Goal: Task Accomplishment & Management: Complete application form

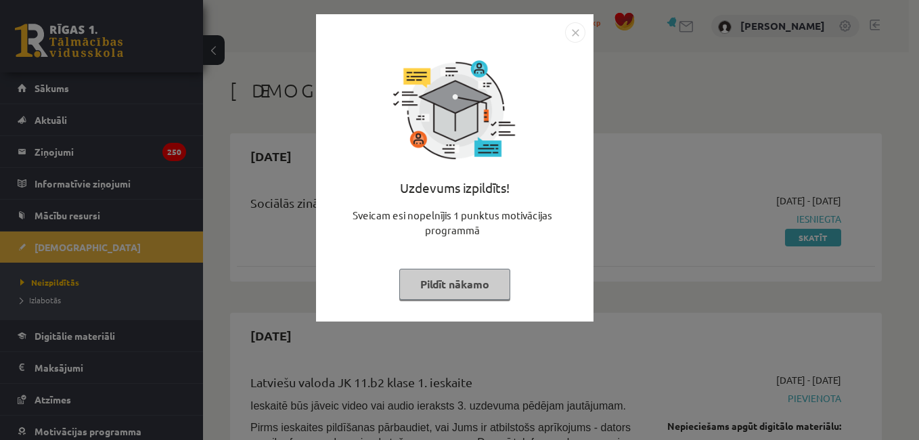
click at [457, 287] on button "Pildīt nākamo" at bounding box center [454, 284] width 111 height 31
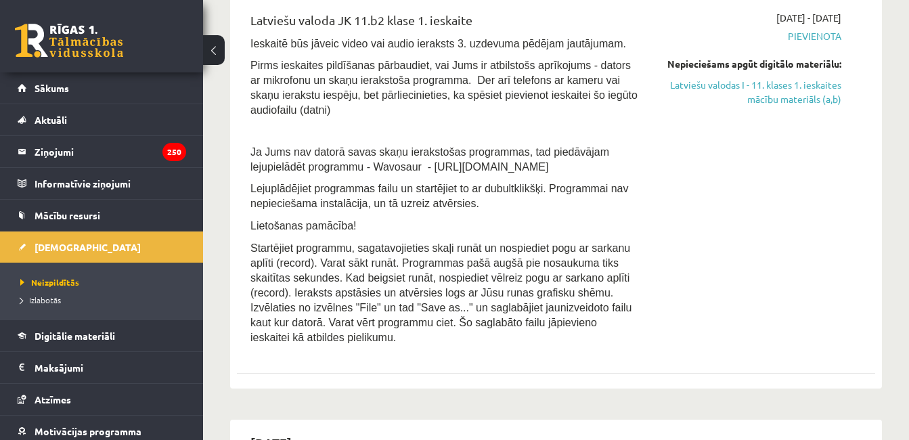
scroll to position [361, 0]
click at [106, 221] on link "Mācību resursi" at bounding box center [102, 215] width 169 height 31
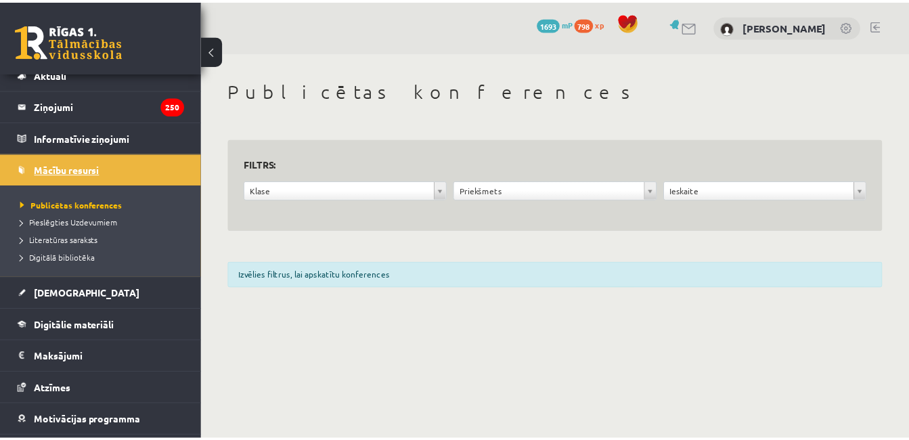
scroll to position [61, 0]
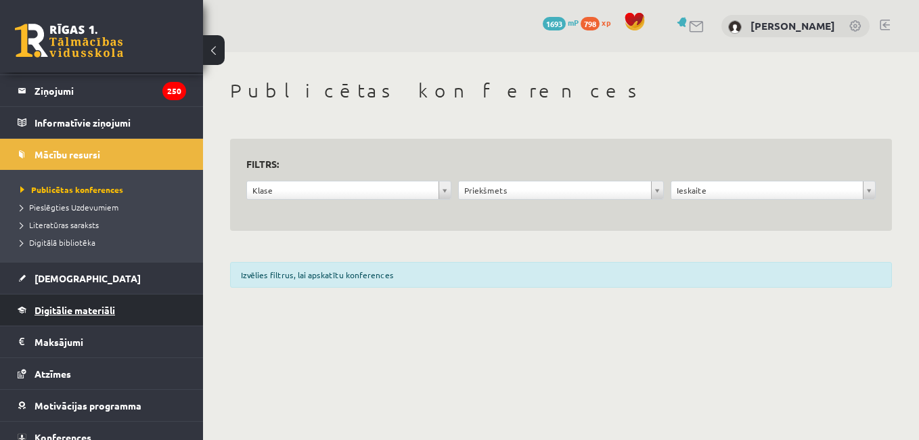
click at [102, 319] on link "Digitālie materiāli" at bounding box center [102, 309] width 169 height 31
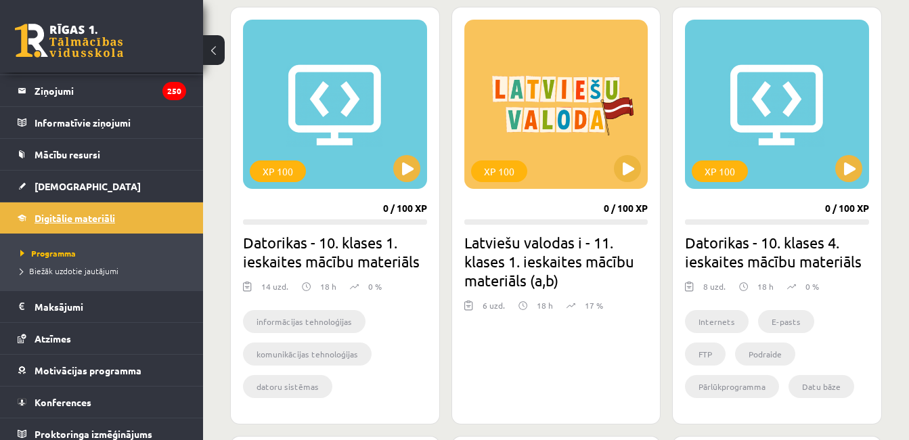
scroll to position [386, 0]
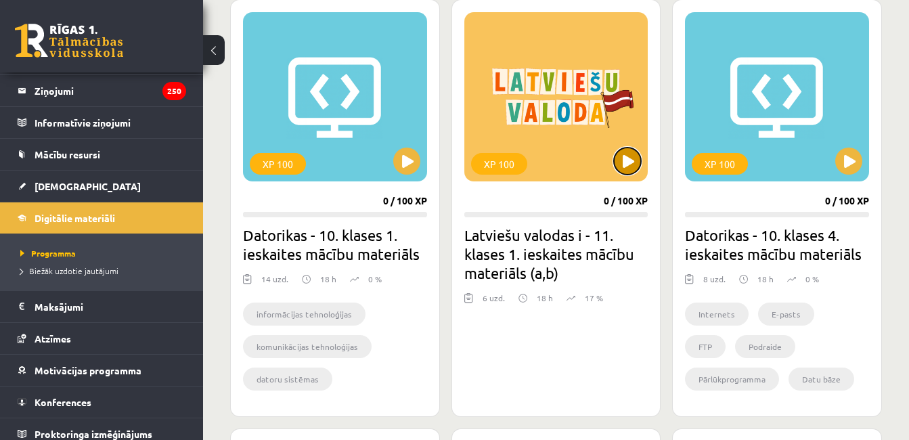
click at [634, 165] on button at bounding box center [627, 161] width 27 height 27
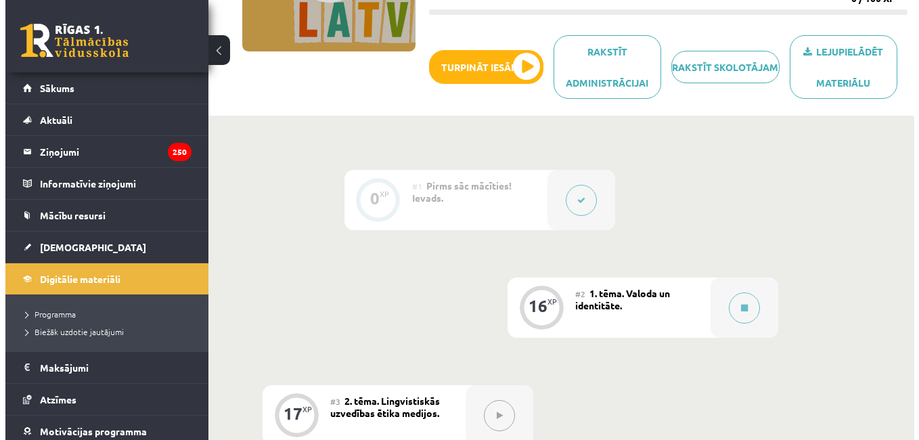
scroll to position [220, 0]
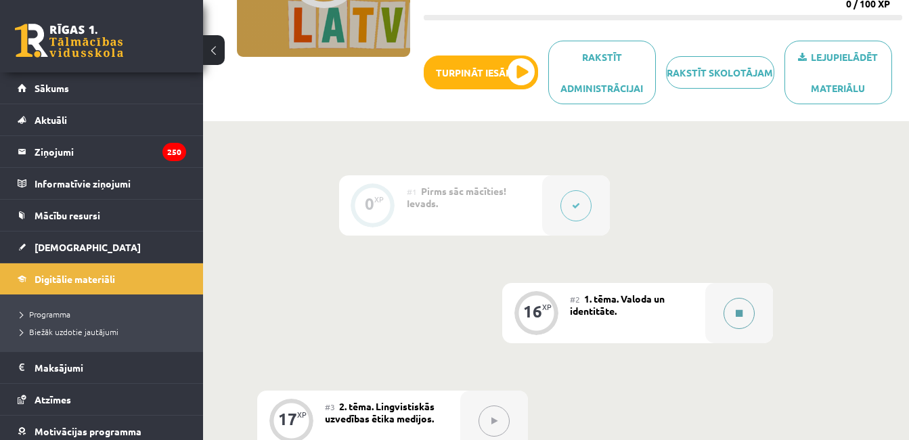
click at [736, 319] on button at bounding box center [738, 313] width 31 height 31
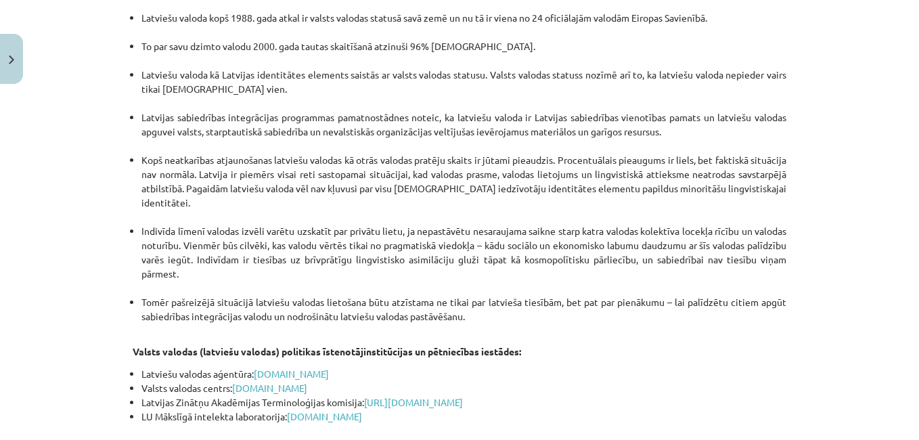
scroll to position [2905, 0]
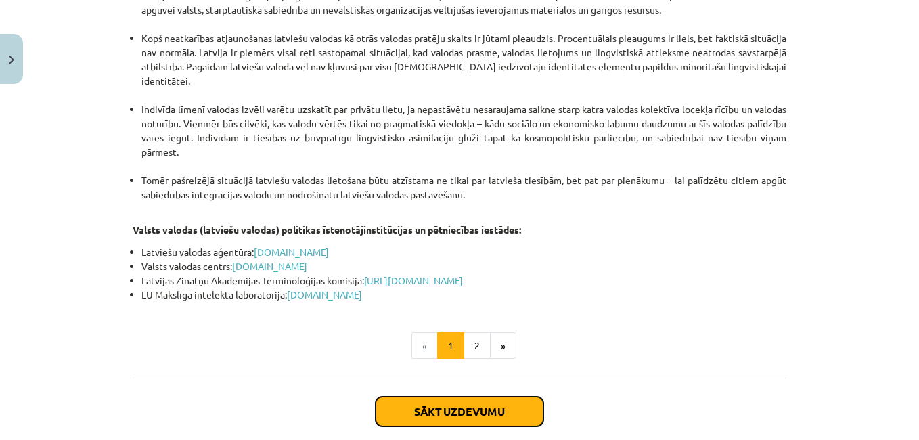
click at [495, 397] on button "Sākt uzdevumu" at bounding box center [460, 412] width 168 height 30
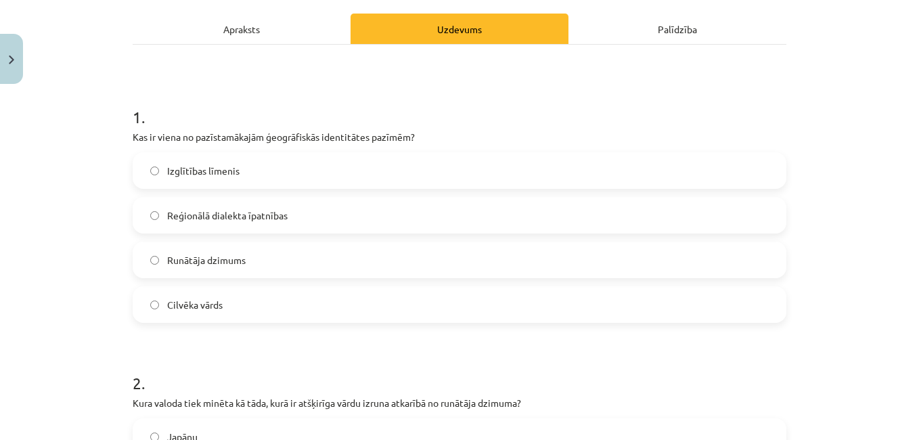
scroll to position [191, 0]
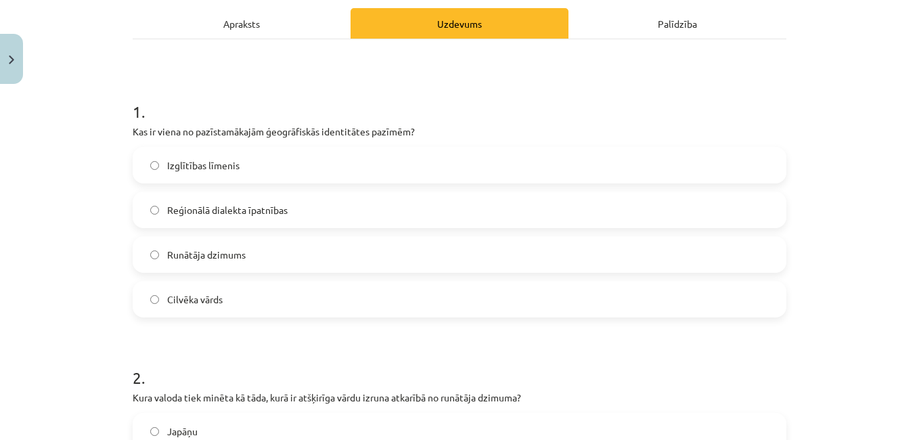
click at [474, 222] on label "Reģionālā dialekta īpatnības" at bounding box center [459, 210] width 651 height 34
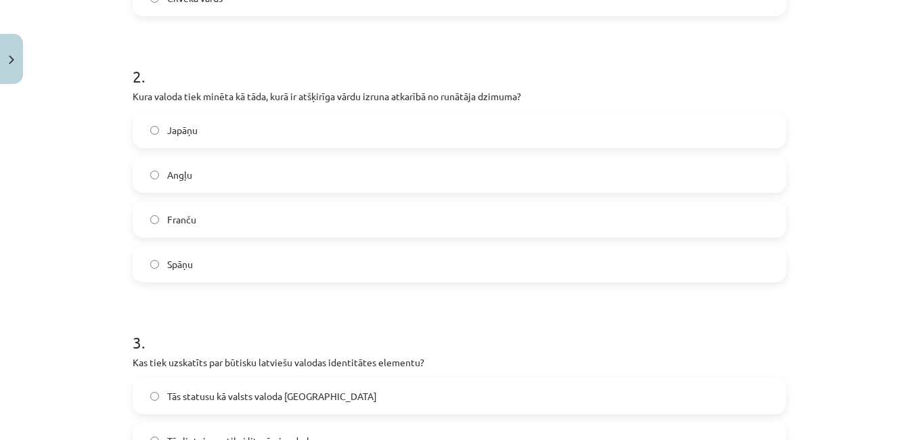
scroll to position [506, 0]
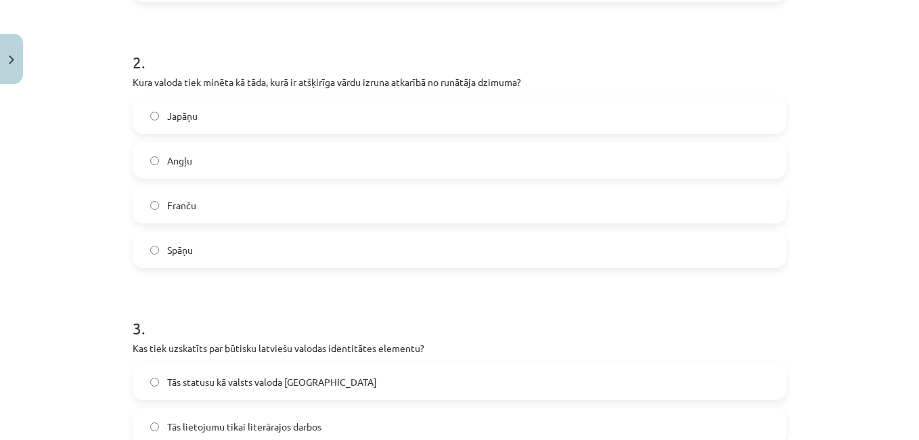
click at [258, 260] on label "Spāņu" at bounding box center [459, 250] width 651 height 34
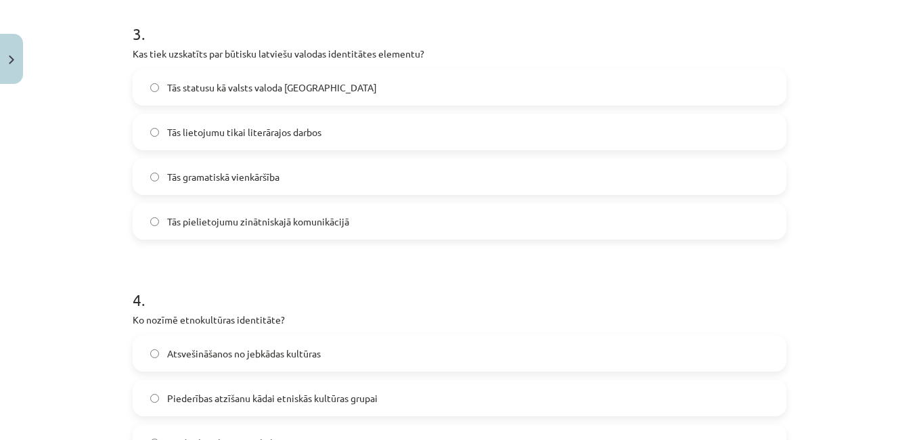
scroll to position [806, 0]
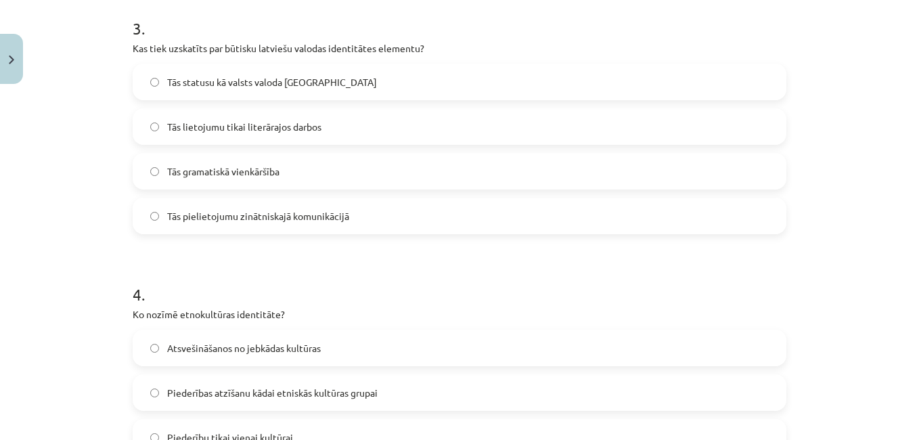
click at [386, 94] on label "Tās statusu kā valsts valoda Latvijā" at bounding box center [459, 82] width 651 height 34
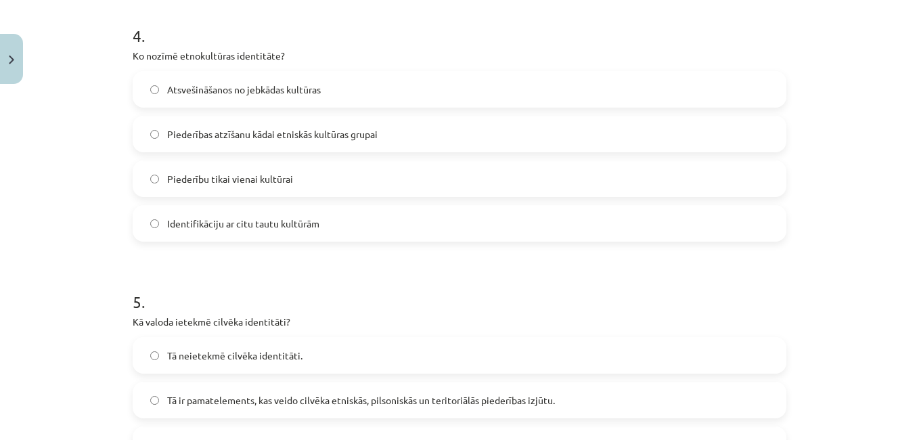
scroll to position [1088, 0]
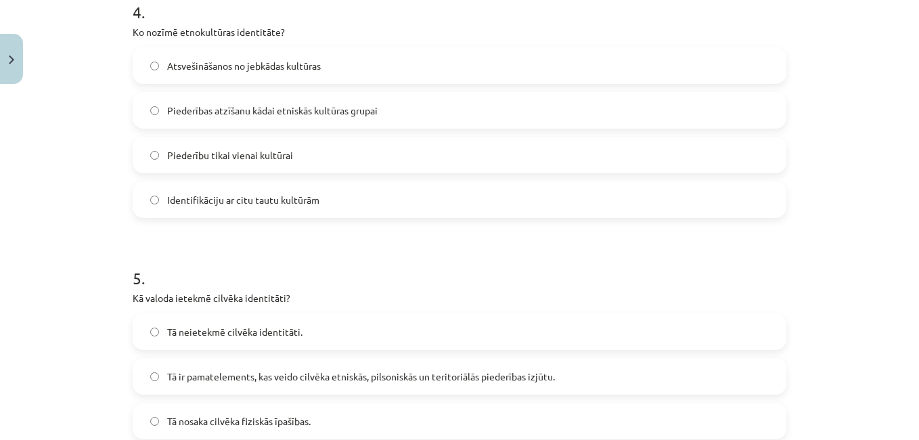
click at [179, 115] on span "Piederības atzīšanu kādai etniskās kultūras grupai" at bounding box center [272, 111] width 210 height 14
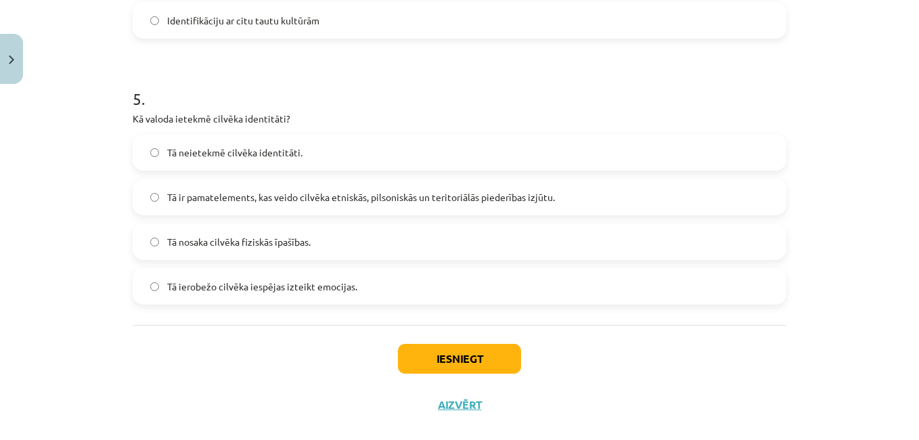
scroll to position [1283, 0]
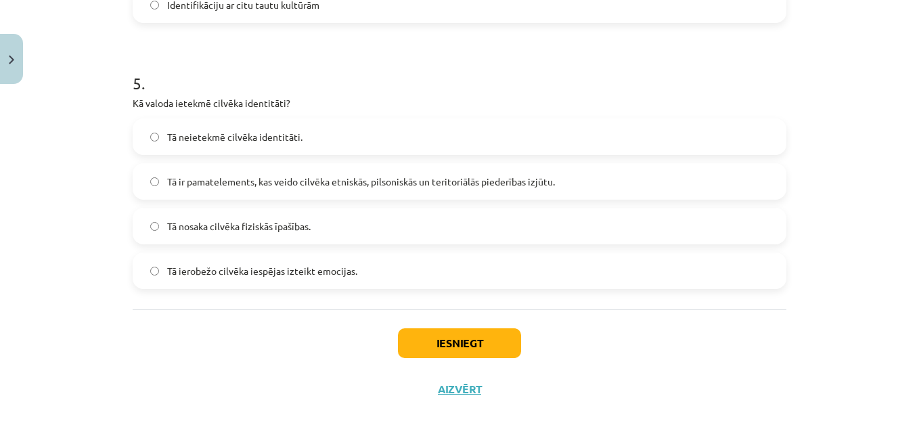
click at [714, 183] on label "Tā ir pamatelements, kas veido cilvēka etniskās, pilsoniskās un teritoriālās pi…" at bounding box center [459, 181] width 651 height 34
click at [463, 354] on button "Iesniegt" at bounding box center [459, 343] width 123 height 30
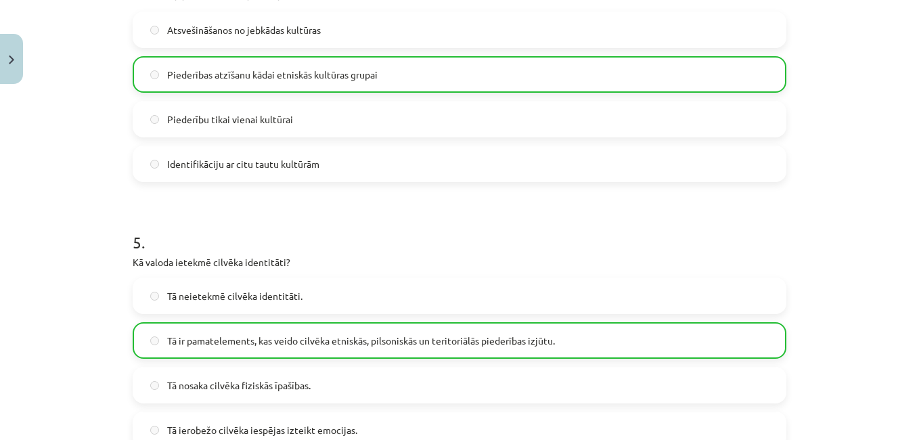
scroll to position [1333, 0]
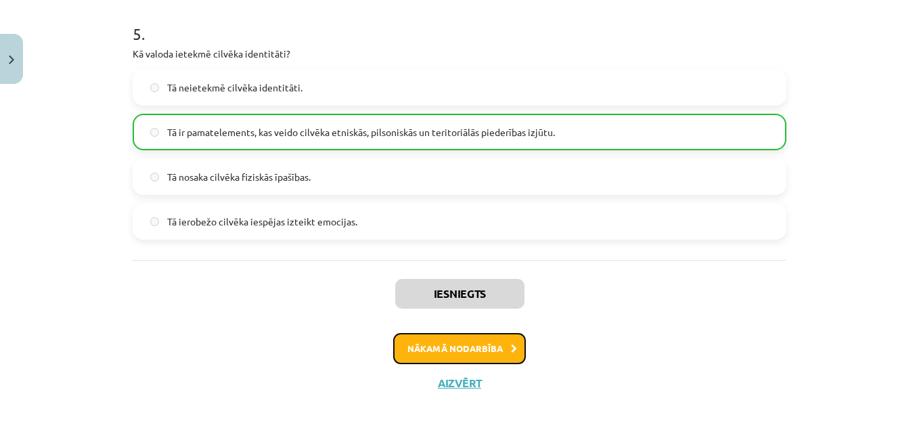
click at [464, 359] on button "Nākamā nodarbība" at bounding box center [459, 348] width 133 height 31
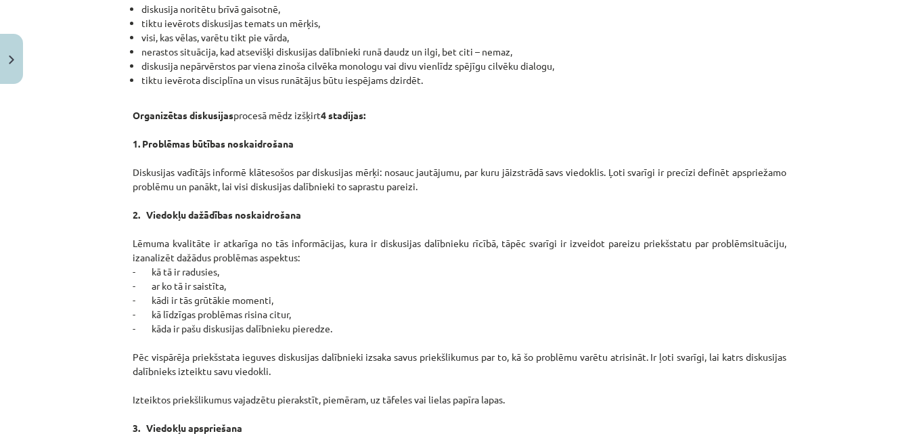
scroll to position [811, 0]
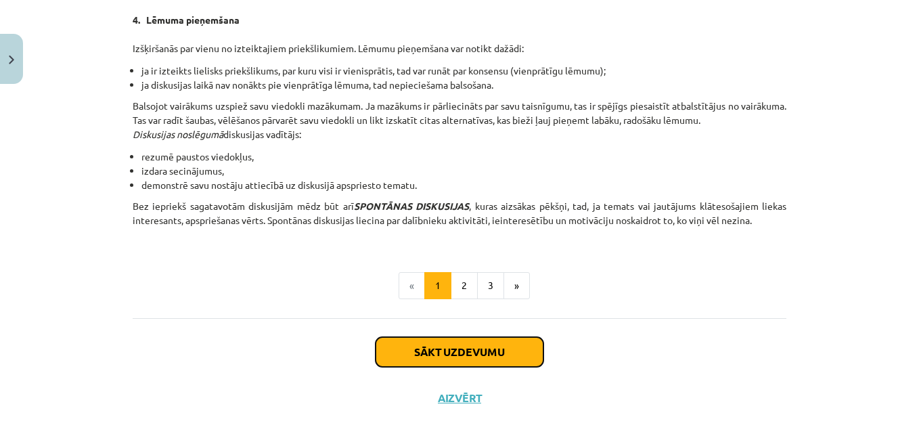
click at [476, 355] on button "Sākt uzdevumu" at bounding box center [460, 352] width 168 height 30
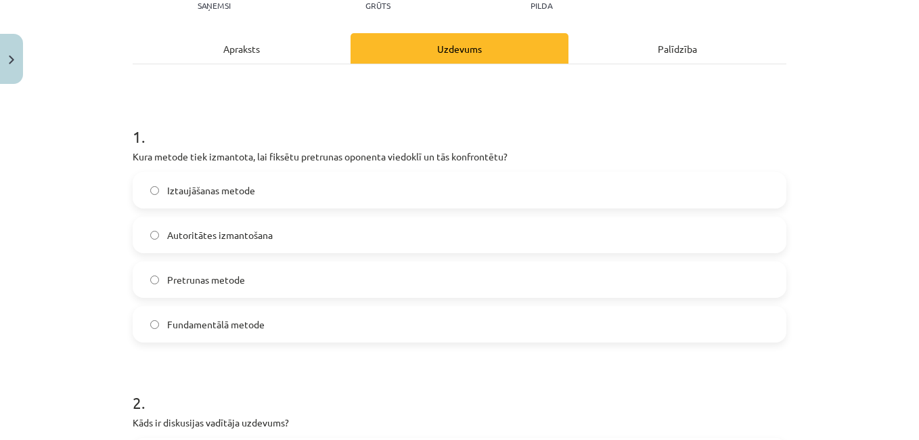
scroll to position [189, 0]
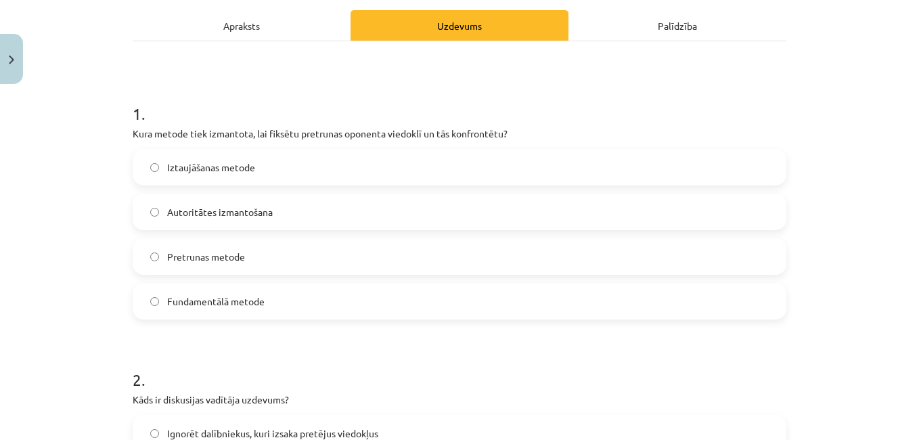
click at [376, 255] on label "Pretrunas metode" at bounding box center [459, 257] width 651 height 34
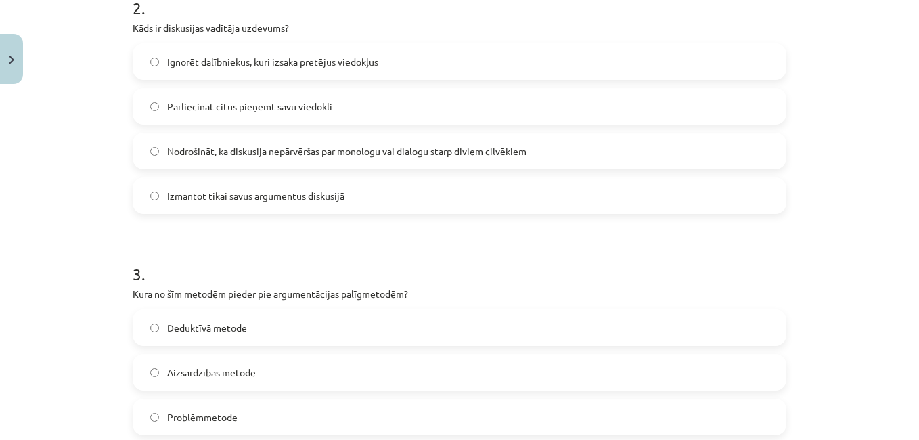
scroll to position [562, 0]
click at [457, 149] on span "Nodrošināt, ka diskusija nepārvēršas par monologu vai dialogu starp diviem cilv…" at bounding box center [346, 149] width 359 height 14
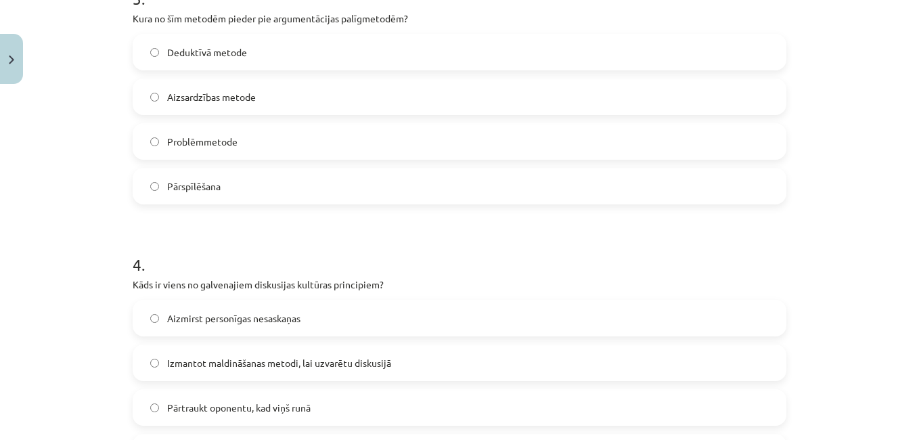
scroll to position [850, 0]
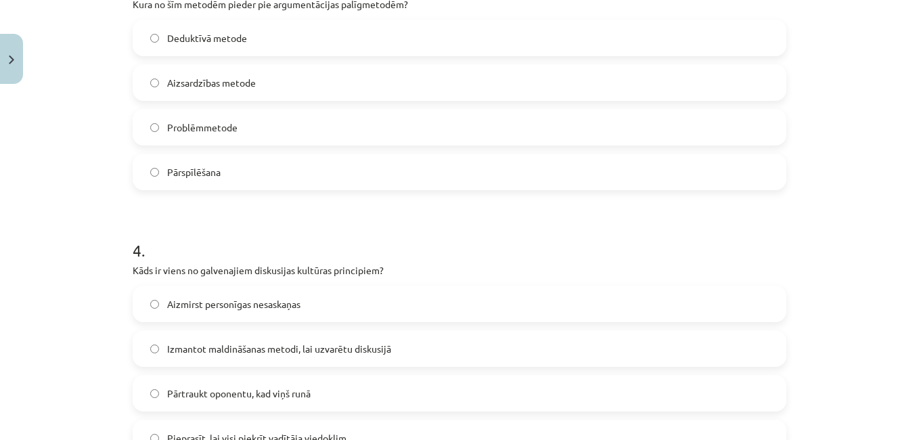
click at [381, 91] on label "Aizsardzības metode" at bounding box center [459, 83] width 651 height 34
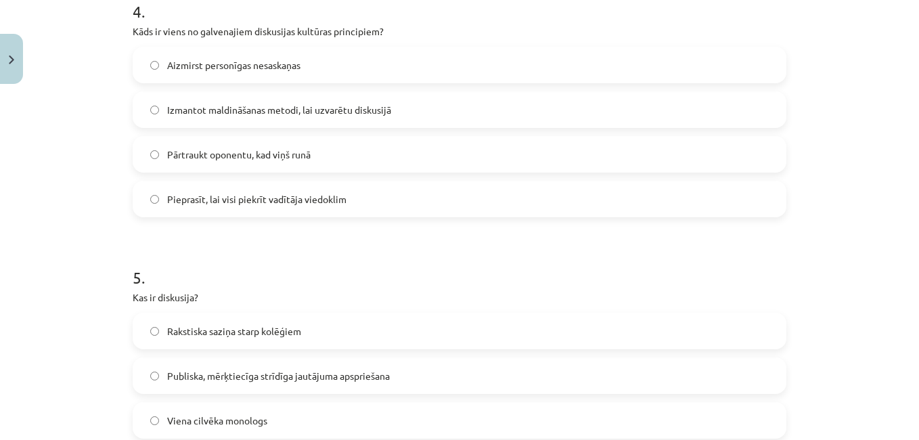
scroll to position [1087, 0]
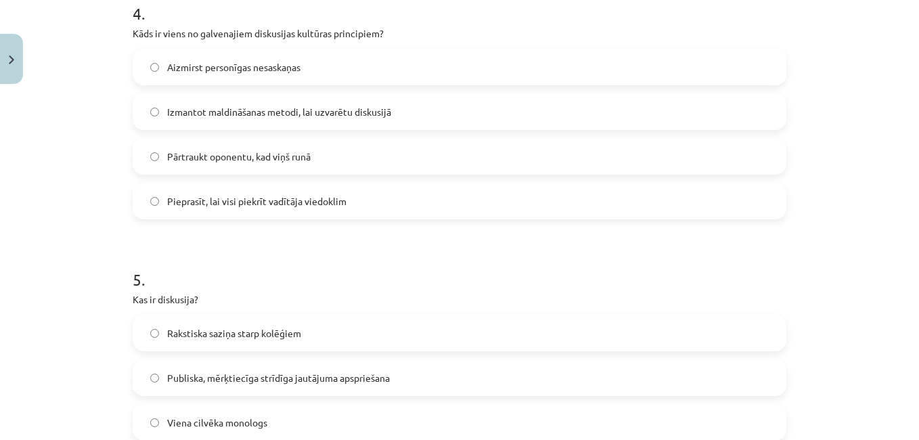
click at [458, 114] on label "Izmantot maldināšanas metodi, lai uzvarētu diskusijā" at bounding box center [459, 112] width 651 height 34
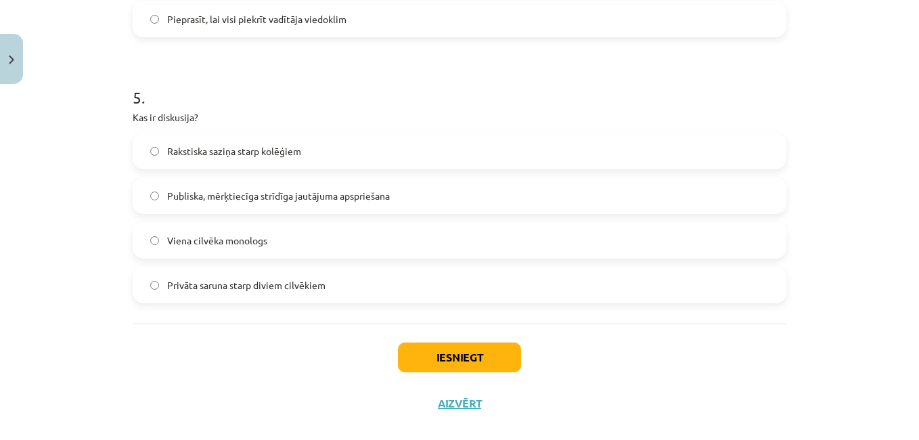
scroll to position [1289, 0]
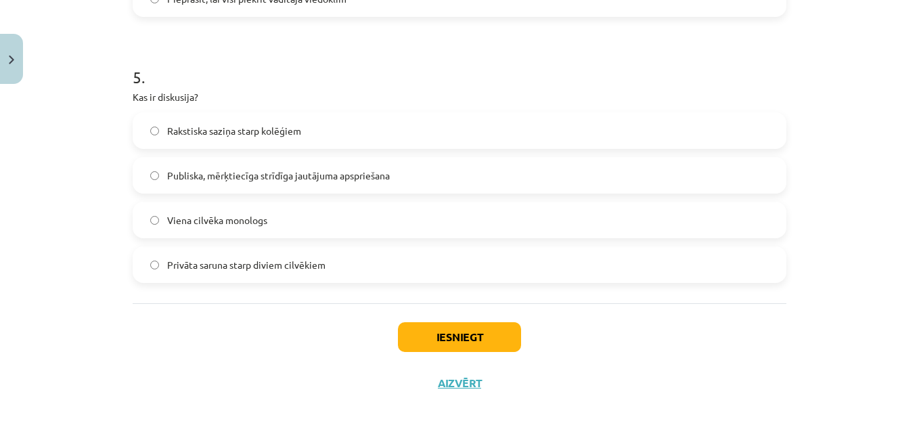
click at [410, 185] on label "Publiska, mērķtiecīga strīdīga jautājuma apspriešana" at bounding box center [459, 175] width 651 height 34
click at [433, 347] on button "Iesniegt" at bounding box center [459, 337] width 123 height 30
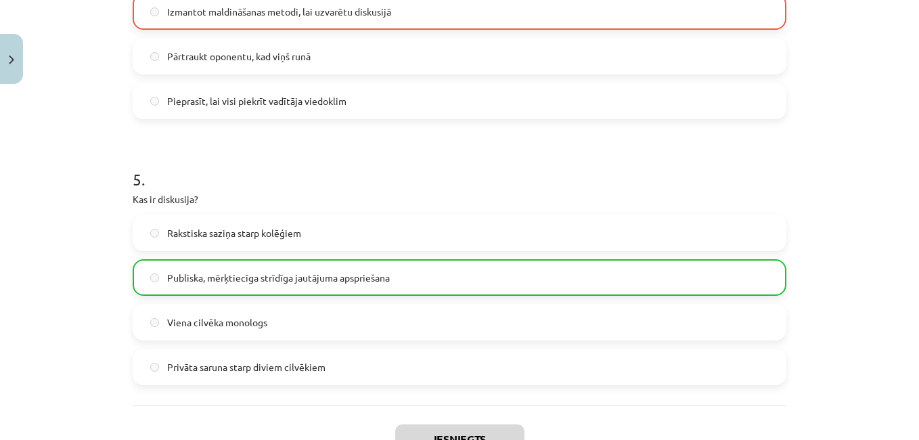
scroll to position [1333, 0]
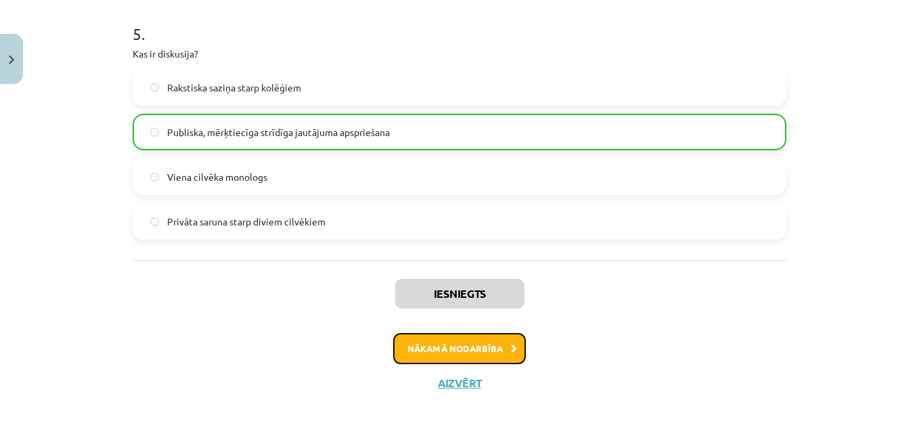
click at [483, 353] on button "Nākamā nodarbība" at bounding box center [459, 348] width 133 height 31
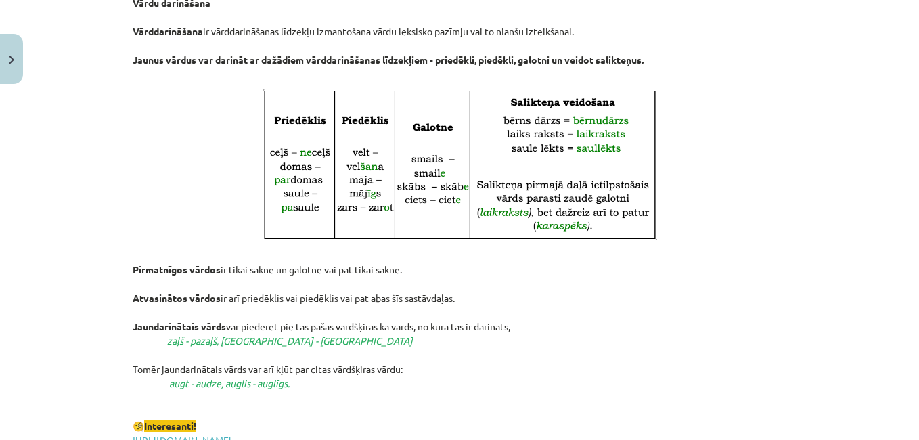
scroll to position [1912, 0]
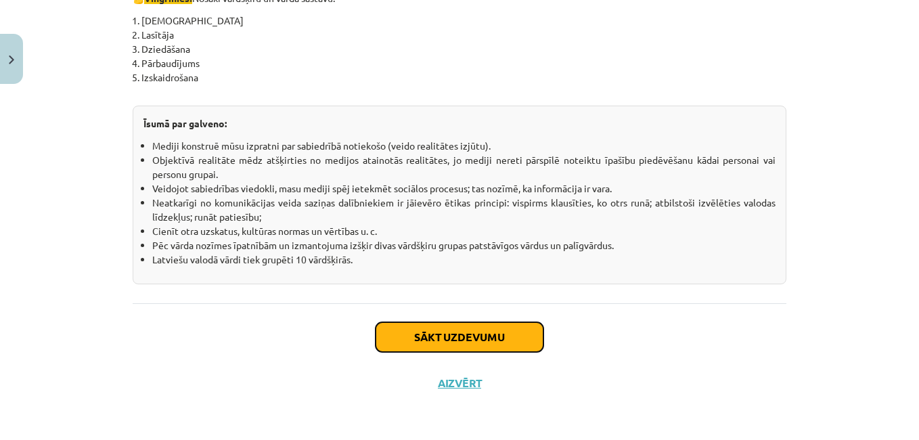
click at [473, 333] on button "Sākt uzdevumu" at bounding box center [460, 337] width 168 height 30
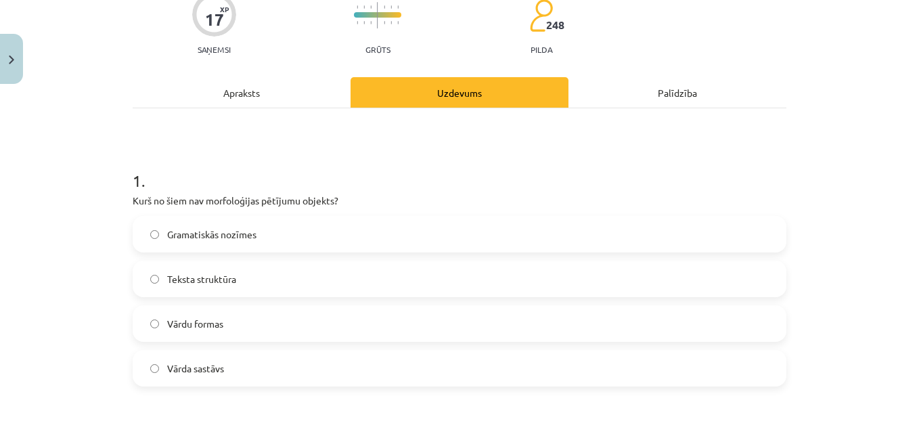
scroll to position [114, 0]
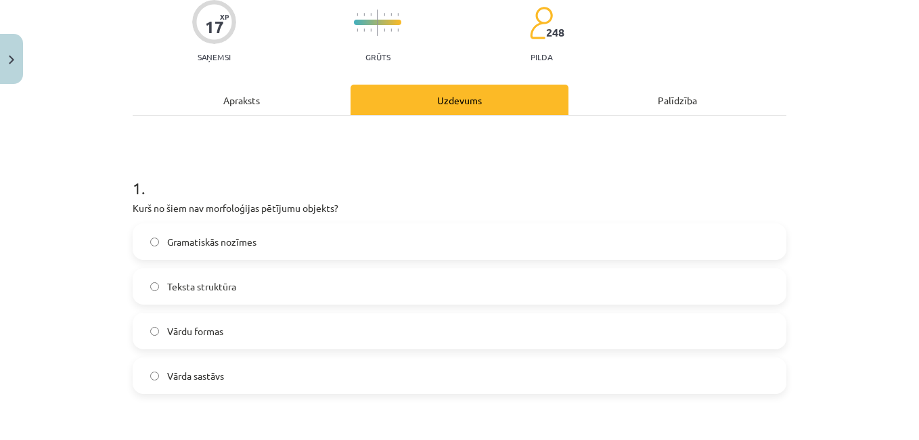
click at [301, 109] on div "Apraksts" at bounding box center [242, 100] width 218 height 30
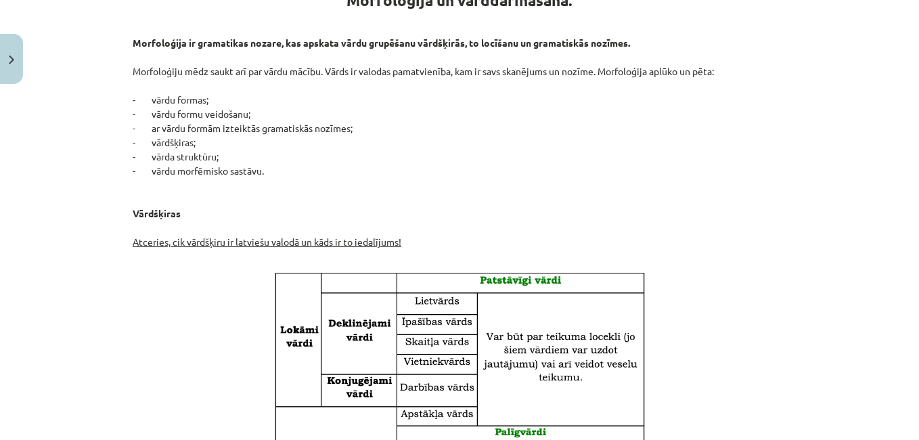
scroll to position [286, 0]
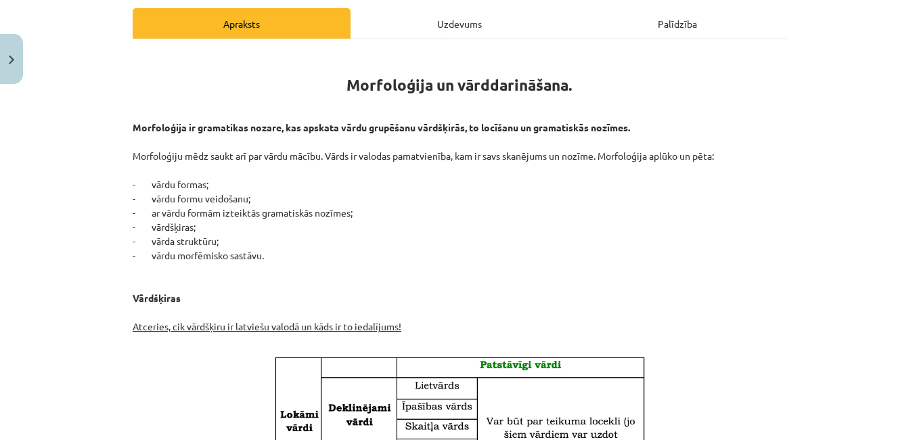
click at [435, 18] on div "Uzdevums" at bounding box center [460, 23] width 218 height 30
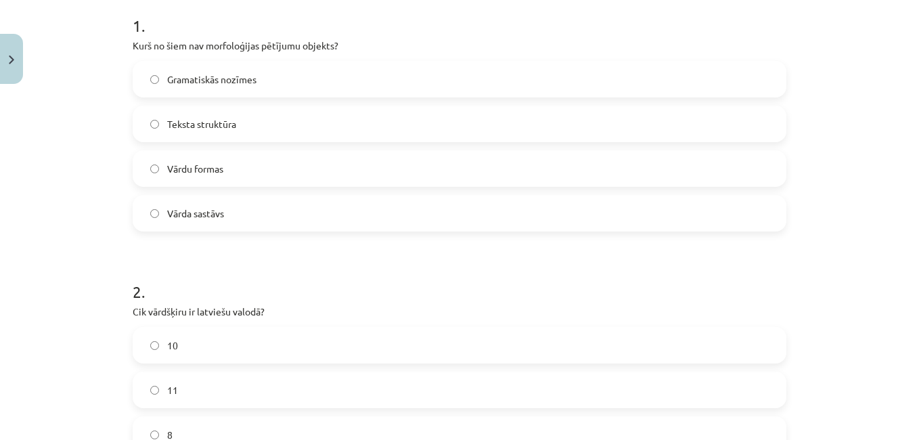
scroll to position [289, 0]
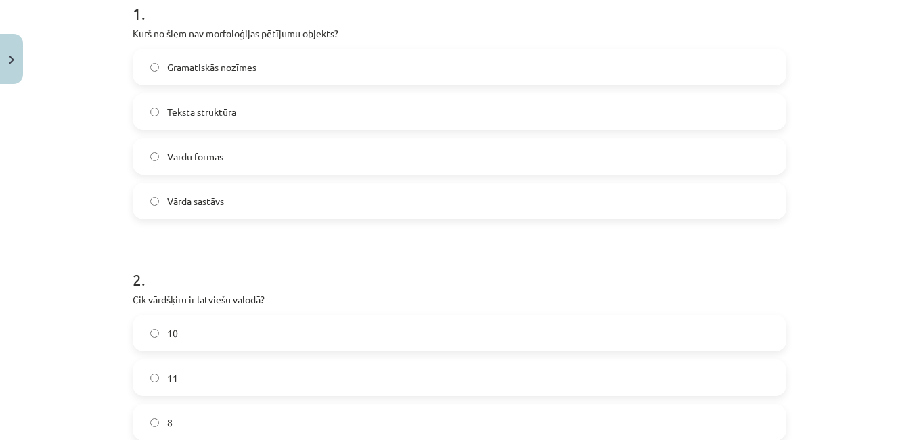
click at [401, 61] on label "Gramatiskās nozīmes" at bounding box center [459, 67] width 651 height 34
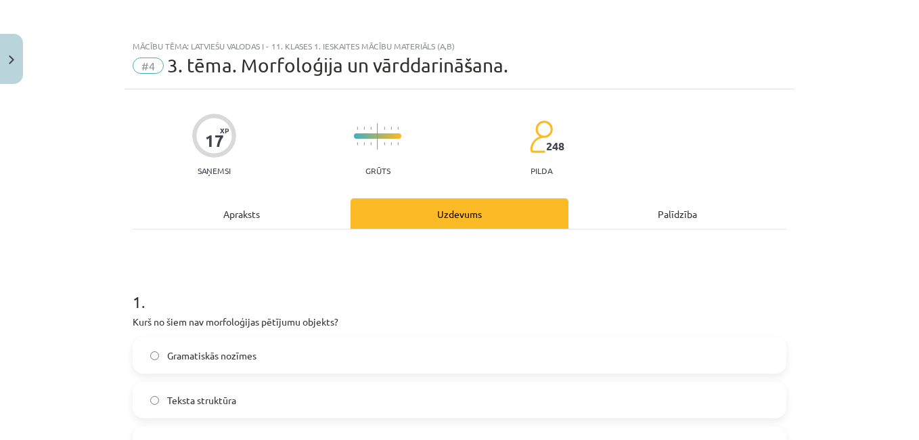
scroll to position [0, 0]
click at [271, 202] on div "Apraksts" at bounding box center [242, 214] width 218 height 30
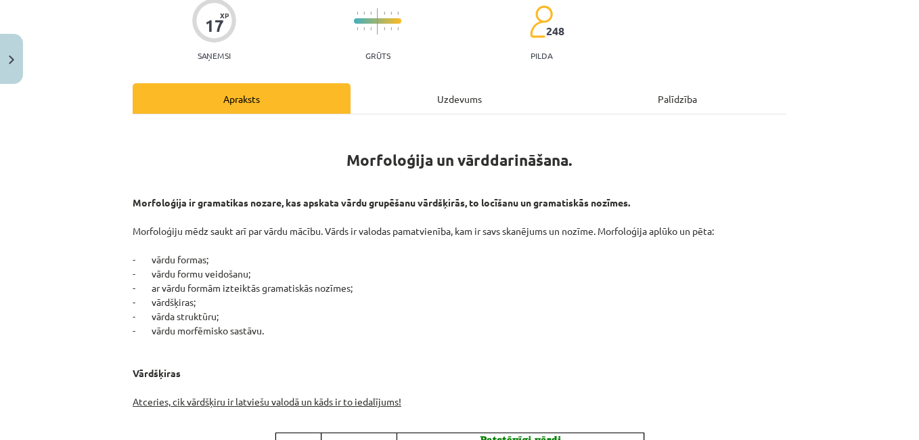
click at [446, 84] on div "Uzdevums" at bounding box center [460, 98] width 218 height 30
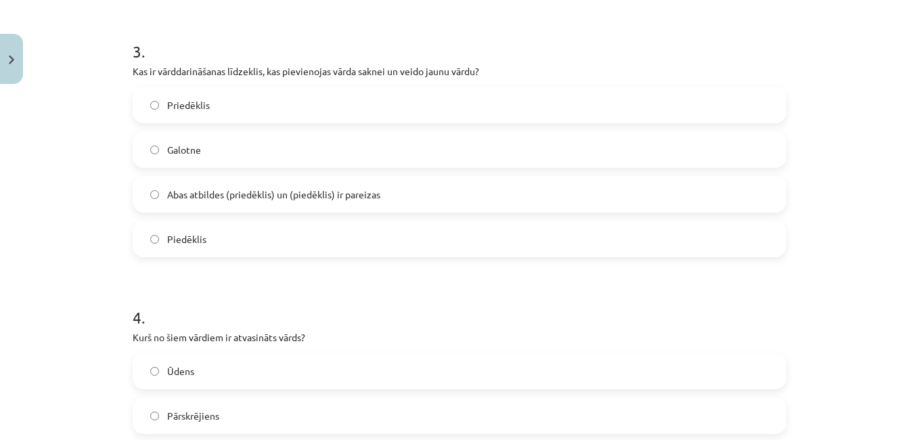
scroll to position [791, 0]
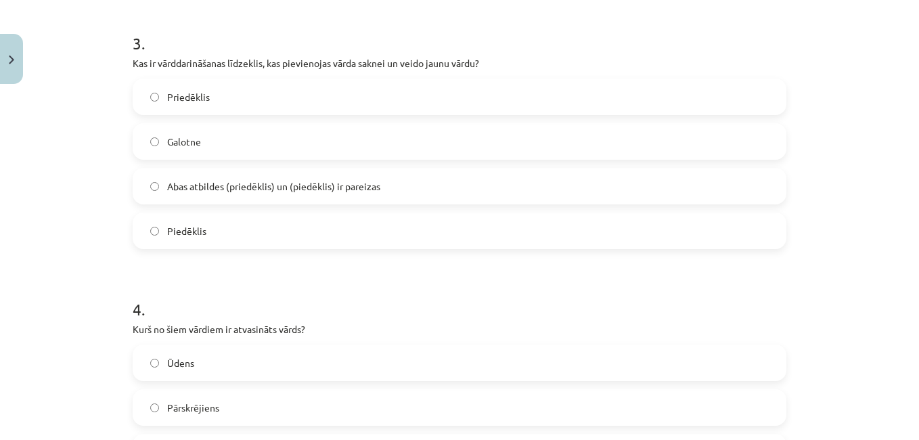
click at [466, 185] on label "Abas atbildes (priedēklis) un (piedēklis) ir pareizas" at bounding box center [459, 186] width 651 height 34
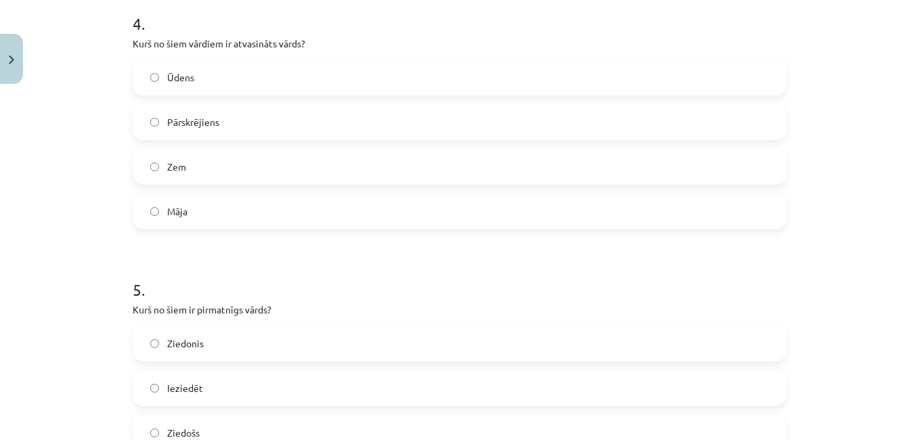
scroll to position [1078, 0]
click at [422, 118] on label "Pārskrējiens" at bounding box center [459, 121] width 651 height 34
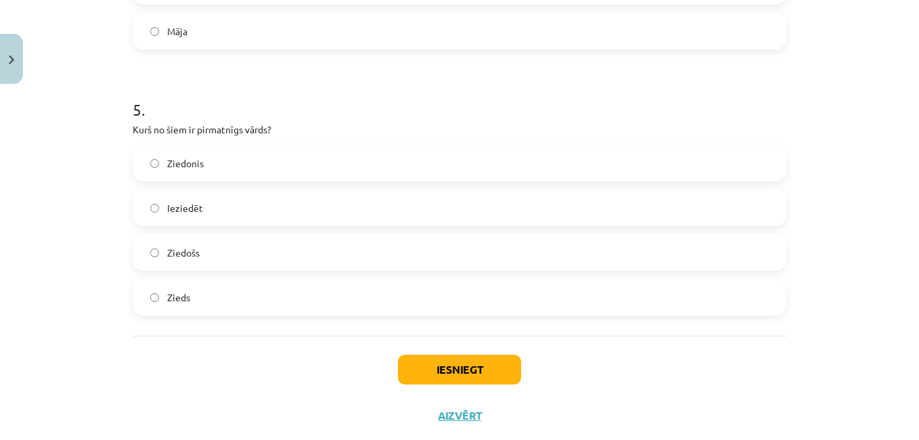
scroll to position [1289, 0]
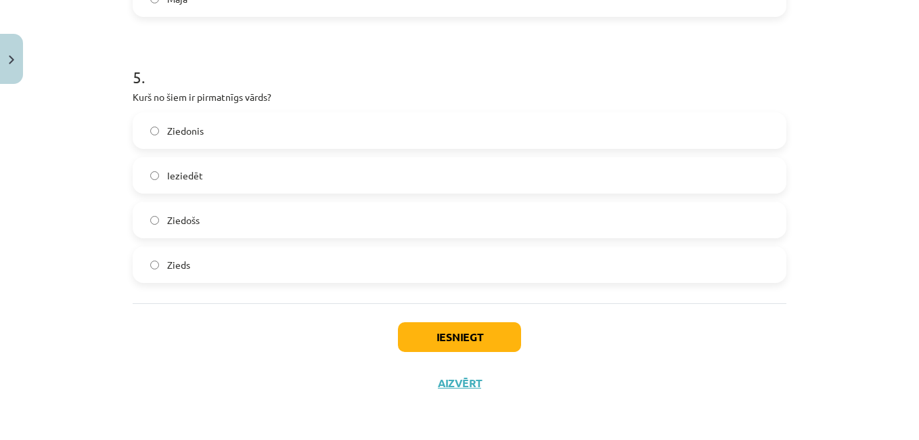
click at [319, 274] on label "Zieds" at bounding box center [459, 265] width 651 height 34
click at [441, 349] on button "Iesniegt" at bounding box center [459, 337] width 123 height 30
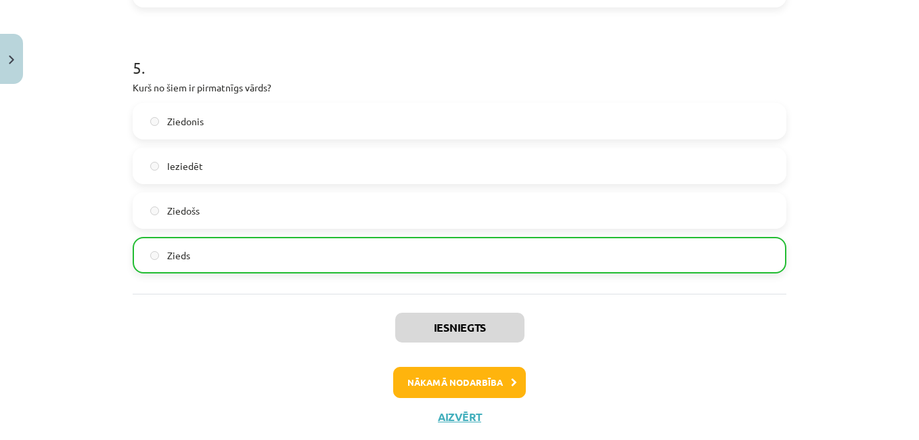
scroll to position [1333, 0]
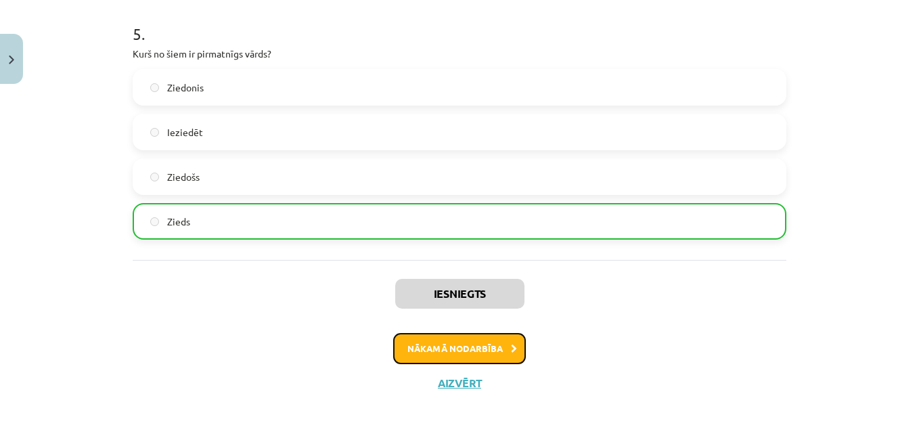
click at [449, 355] on button "Nākamā nodarbība" at bounding box center [459, 348] width 133 height 31
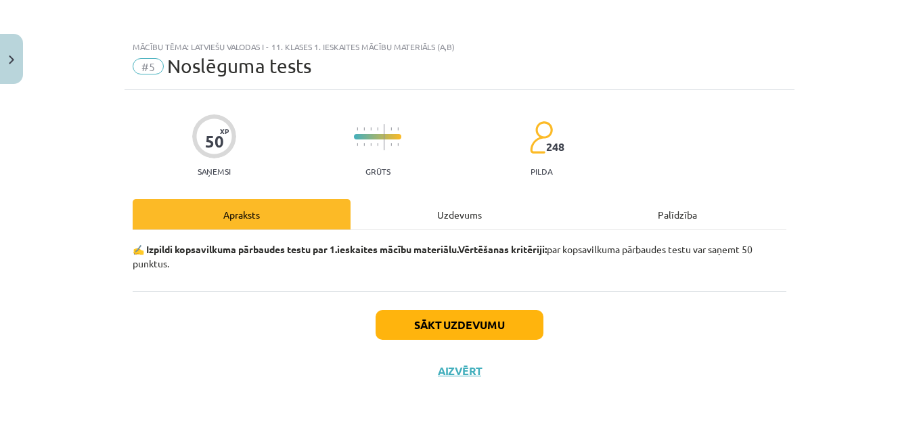
scroll to position [0, 0]
click at [451, 329] on button "Sākt uzdevumu" at bounding box center [460, 325] width 168 height 30
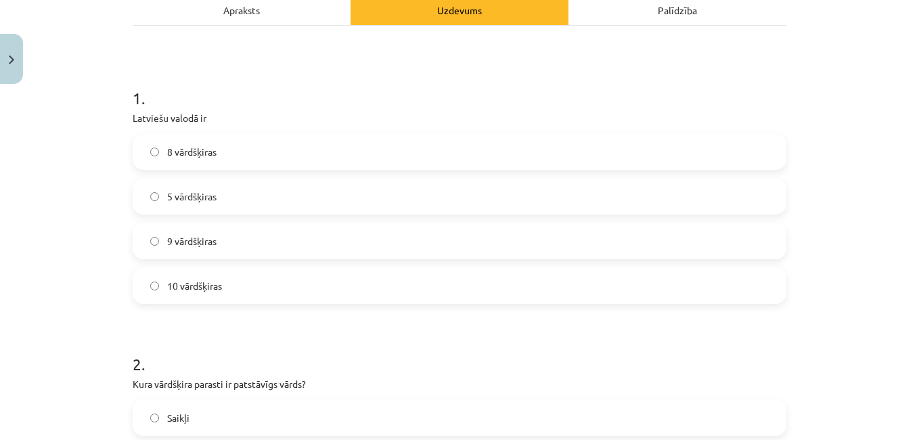
scroll to position [215, 0]
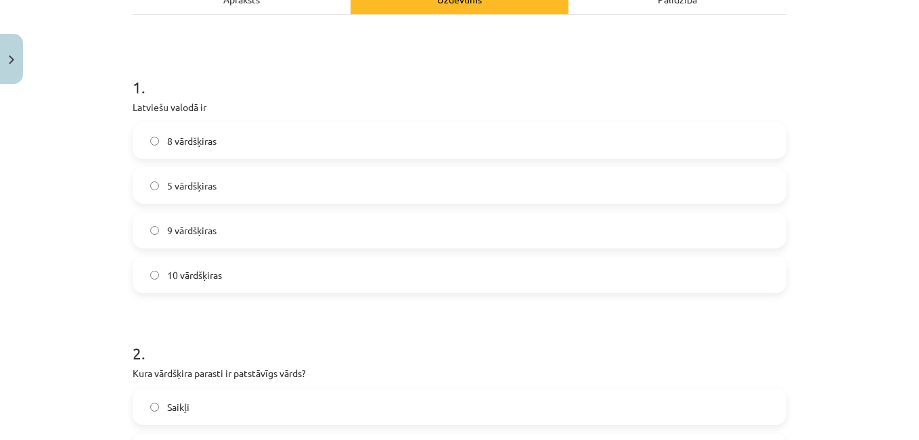
click at [371, 282] on label "10 vārdšķiras" at bounding box center [459, 275] width 651 height 34
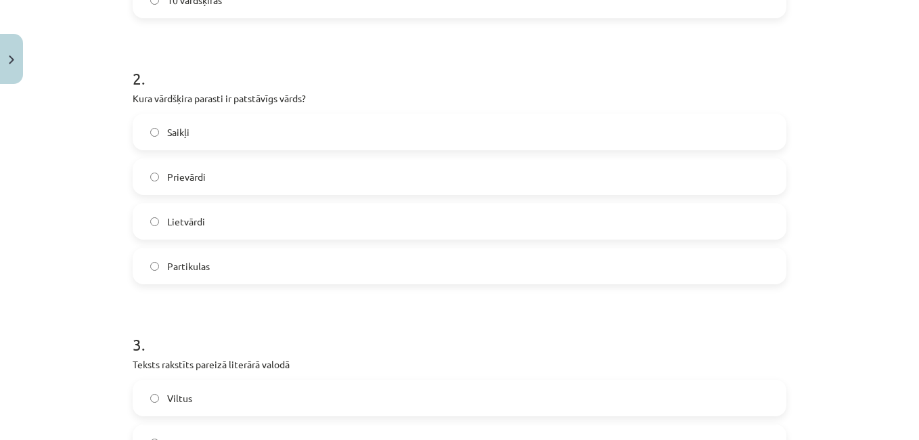
scroll to position [499, 0]
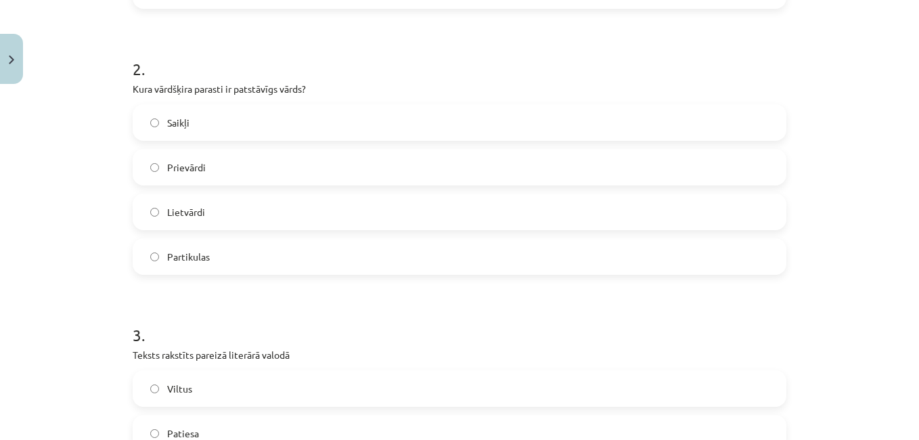
click at [286, 214] on label "Lietvārdi" at bounding box center [459, 212] width 651 height 34
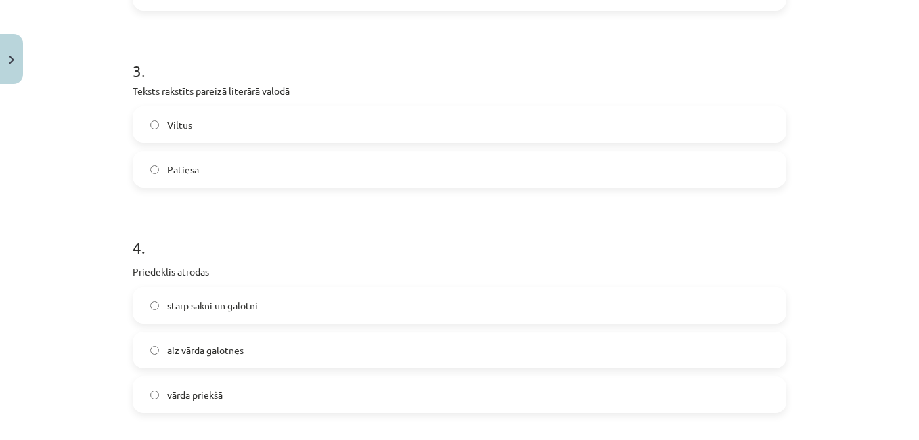
scroll to position [780, 0]
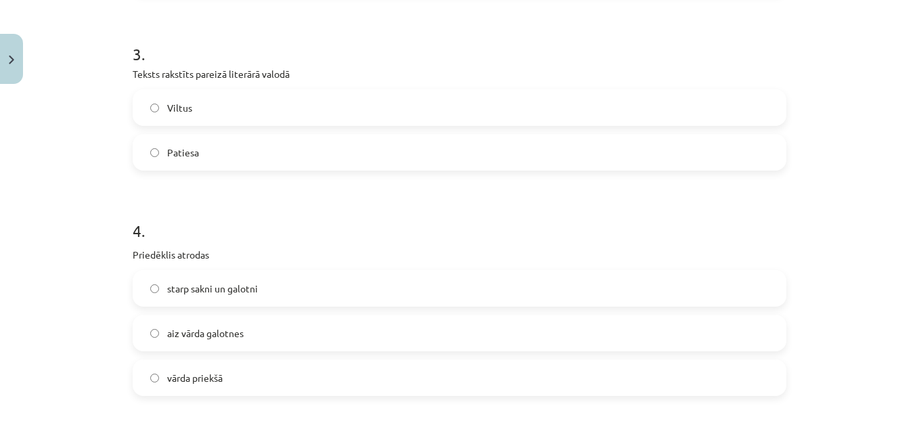
click at [290, 159] on label "Patiesa" at bounding box center [459, 152] width 651 height 34
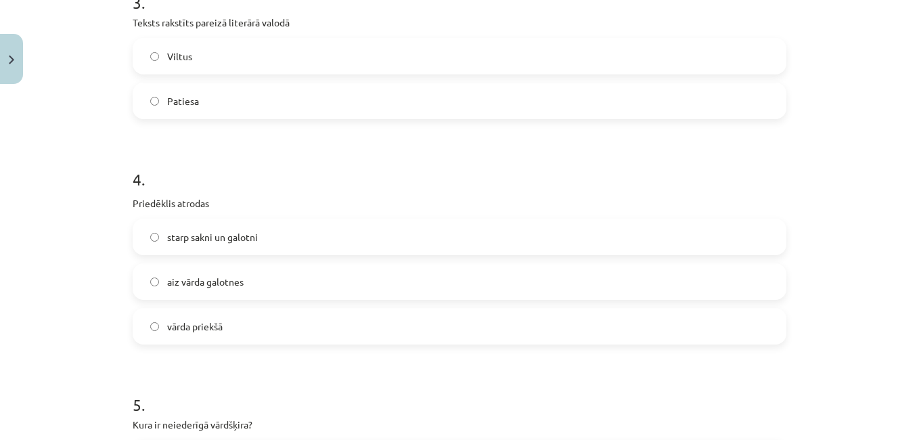
click at [336, 44] on label "Viltus" at bounding box center [459, 56] width 651 height 34
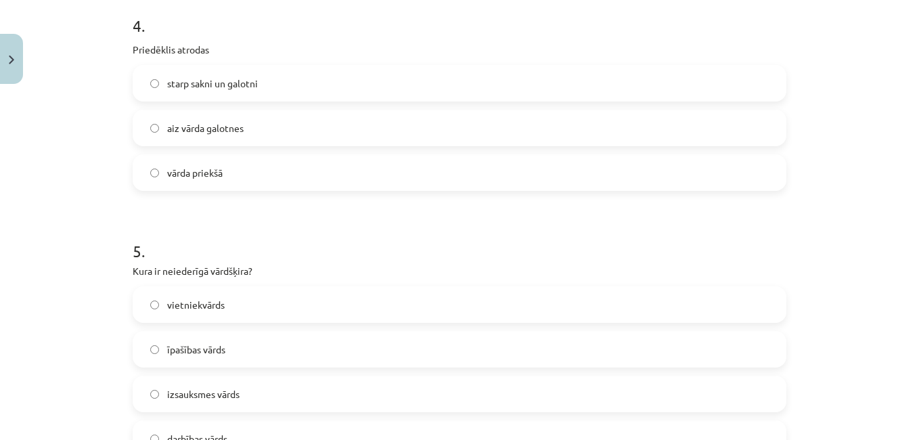
scroll to position [987, 0]
click at [269, 173] on label "vārda priekšā" at bounding box center [459, 171] width 651 height 34
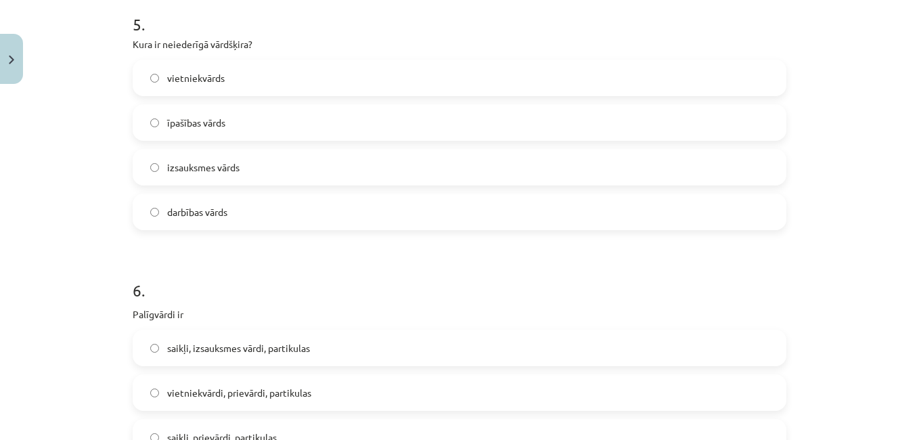
scroll to position [1215, 0]
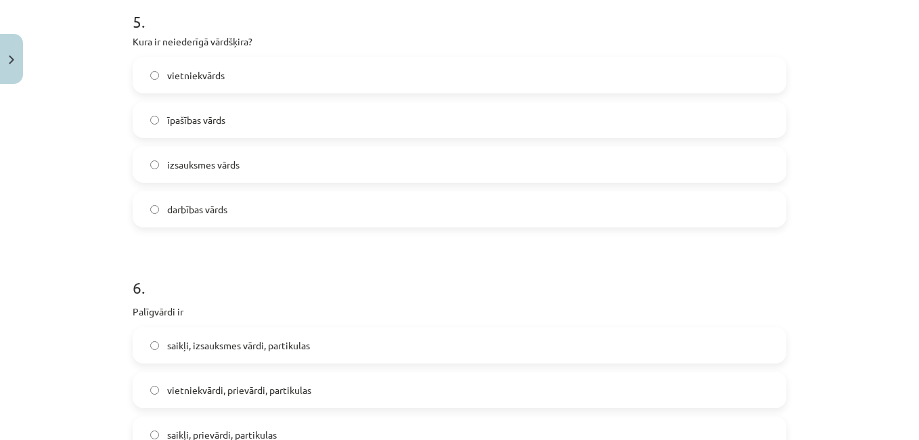
click at [274, 171] on label "izsauksmes vārds" at bounding box center [459, 165] width 651 height 34
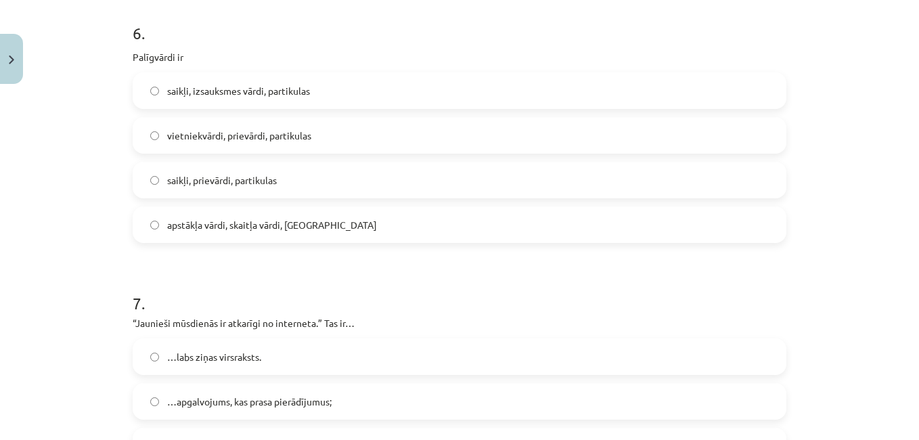
scroll to position [1491, 0]
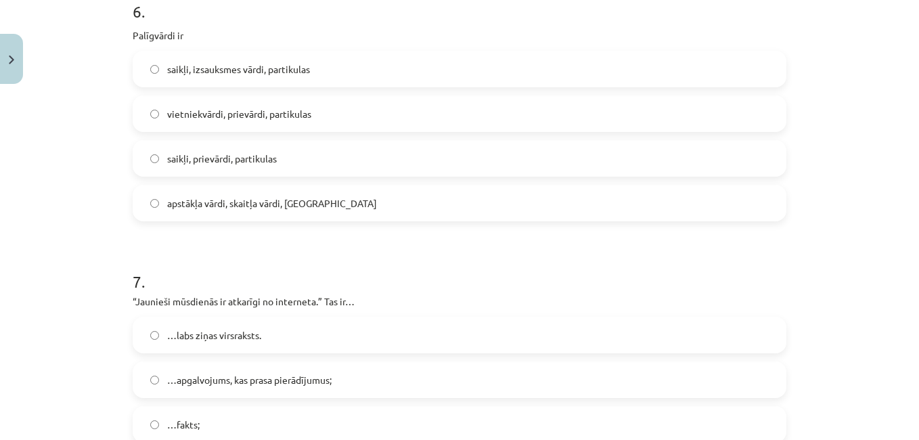
click at [164, 104] on label "vietniekvārdi, prievārdi, partikulas" at bounding box center [459, 114] width 651 height 34
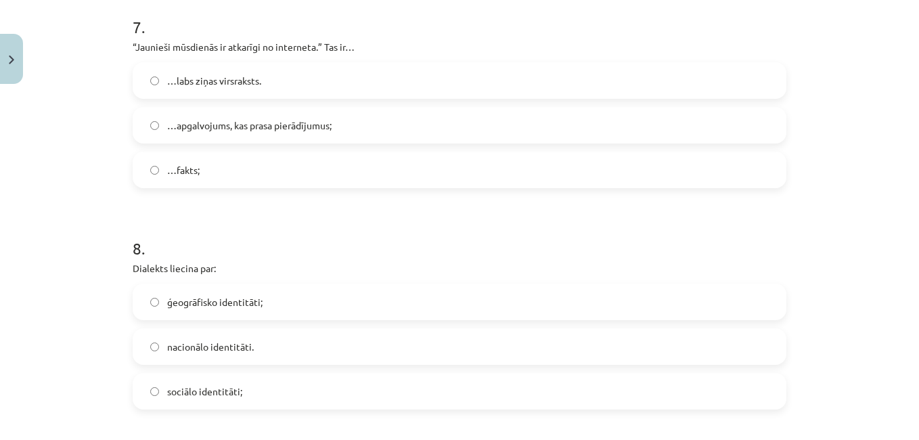
scroll to position [1749, 0]
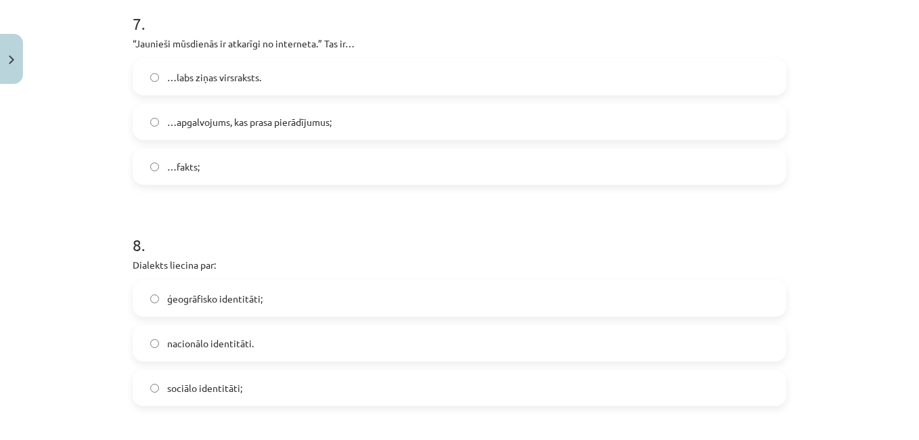
click at [191, 127] on span "…apgalvojums, kas prasa pierādījumus;" at bounding box center [249, 122] width 164 height 14
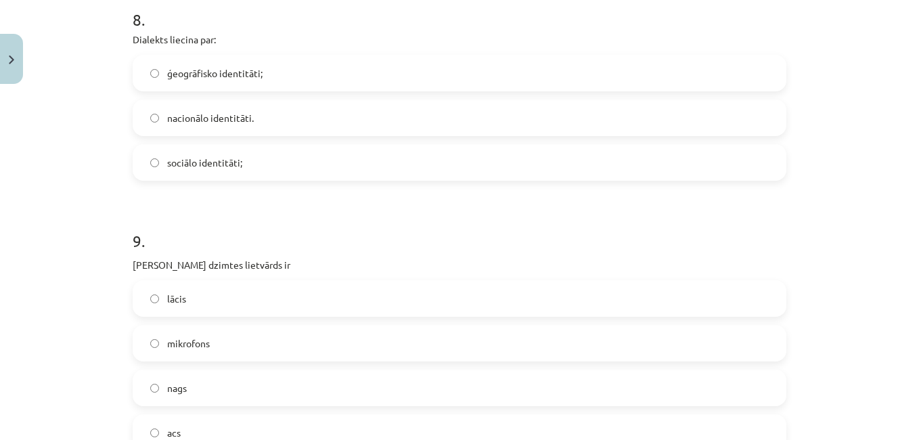
scroll to position [1977, 0]
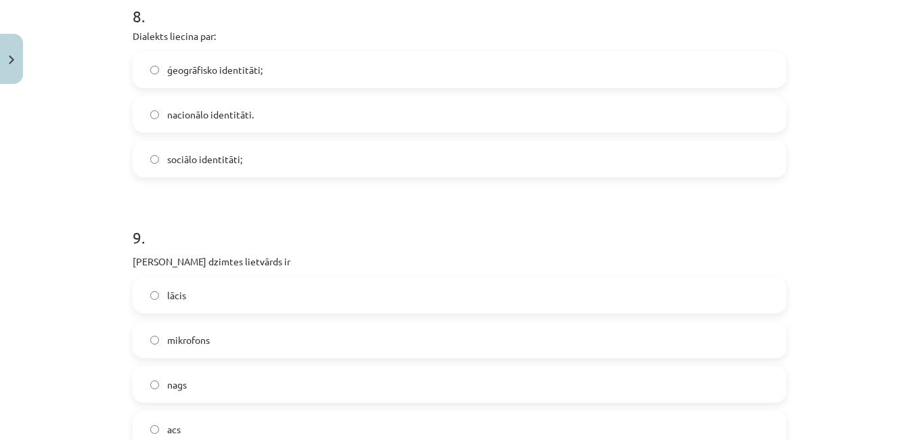
click at [173, 84] on label "ģeogrāfisko identitāti;" at bounding box center [459, 70] width 651 height 34
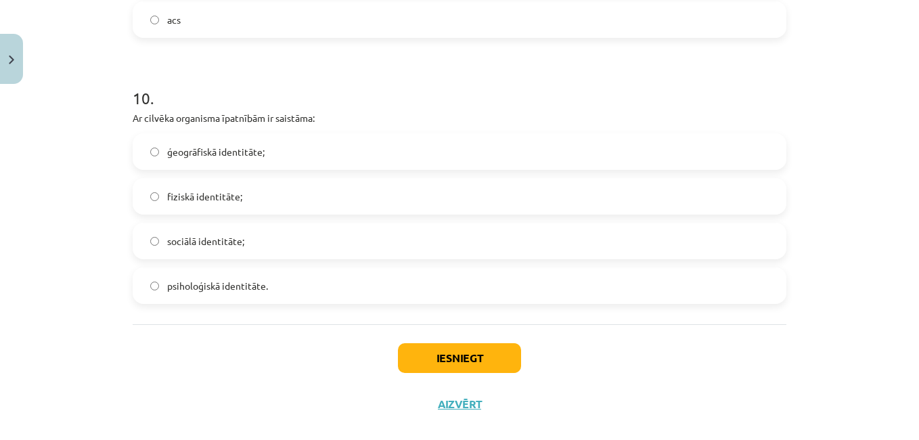
scroll to position [2408, 0]
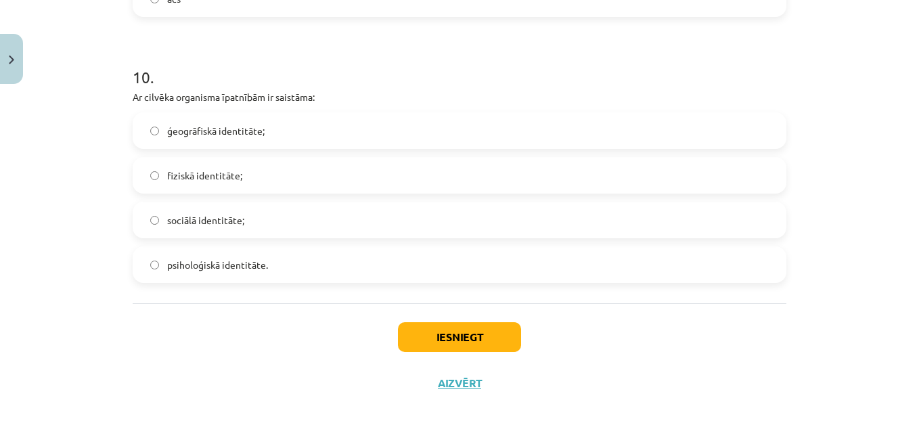
click at [176, 184] on label "fiziskā identitāte;" at bounding box center [459, 175] width 651 height 34
click at [441, 337] on button "Iesniegt" at bounding box center [459, 337] width 123 height 30
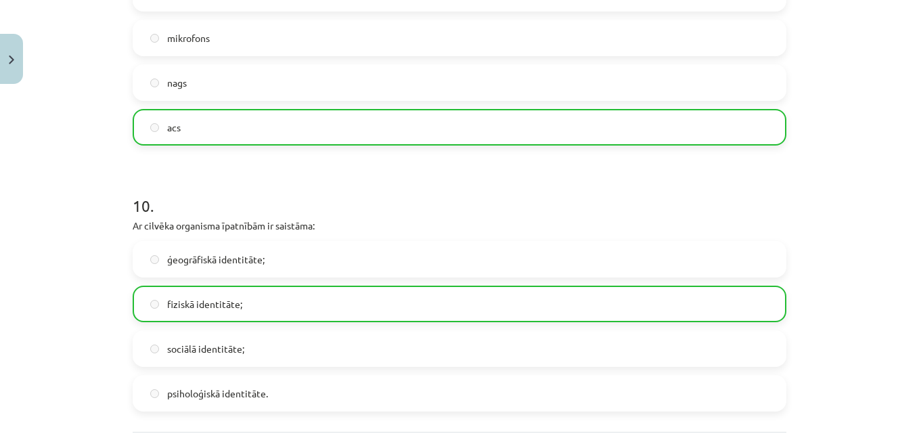
scroll to position [2451, 0]
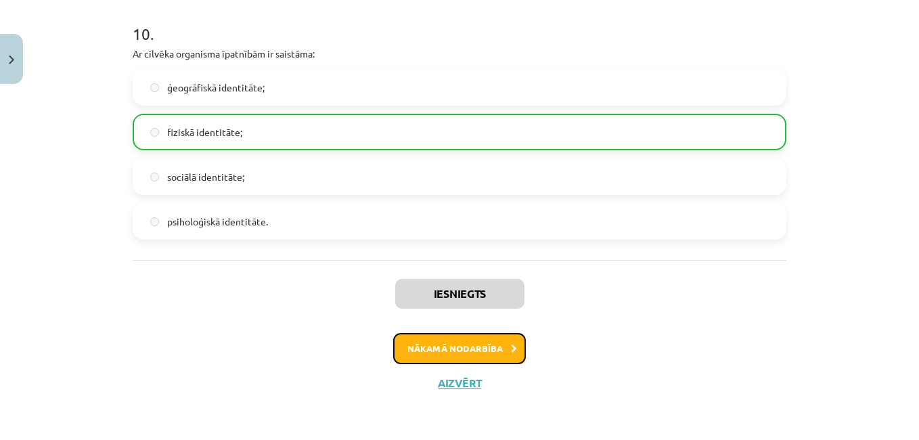
click at [448, 351] on button "Nākamā nodarbība" at bounding box center [459, 348] width 133 height 31
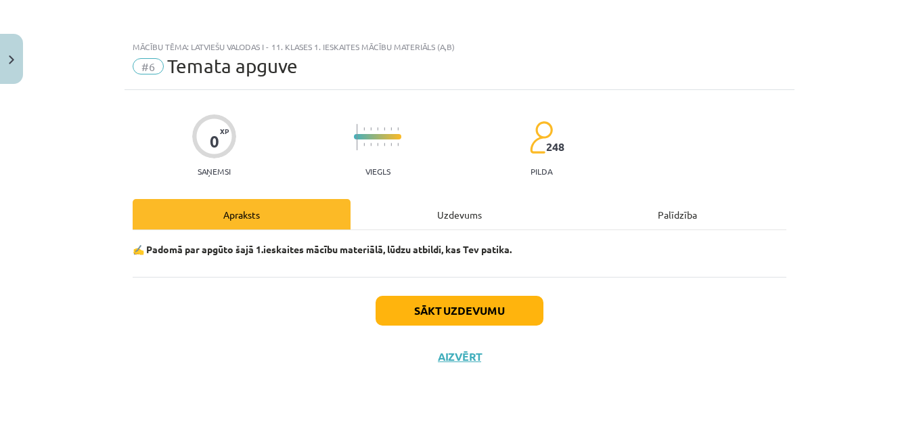
scroll to position [0, 0]
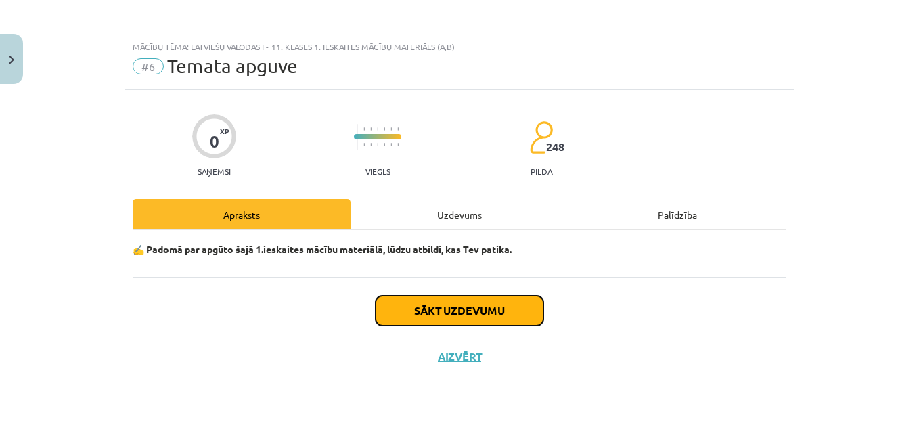
click at [429, 311] on button "Sākt uzdevumu" at bounding box center [460, 311] width 168 height 30
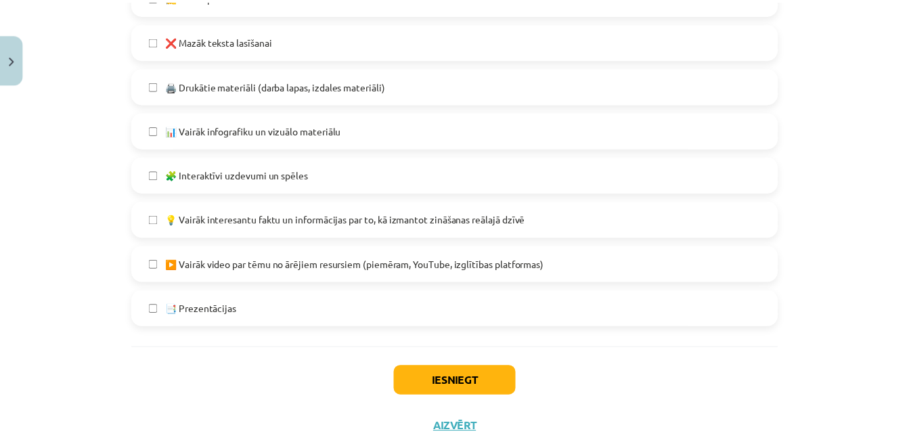
scroll to position [893, 0]
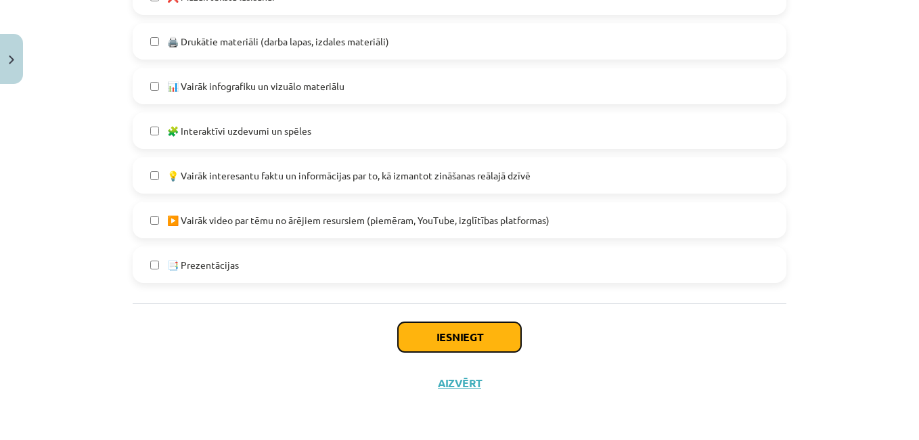
click at [431, 336] on button "Iesniegt" at bounding box center [459, 337] width 123 height 30
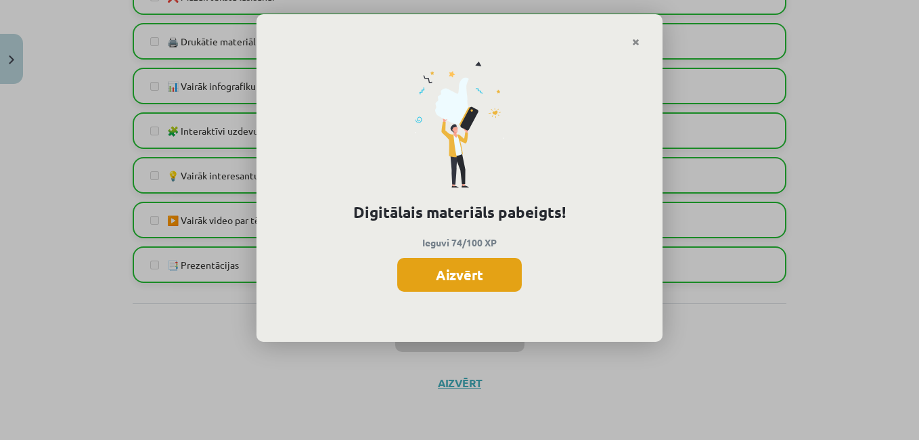
click at [435, 282] on button "Aizvērt" at bounding box center [459, 275] width 125 height 34
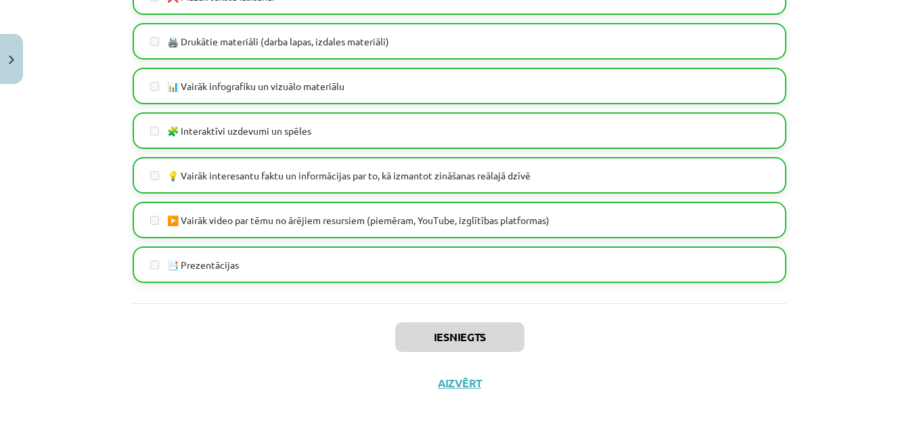
click at [3, 60] on button "Close" at bounding box center [11, 59] width 23 height 50
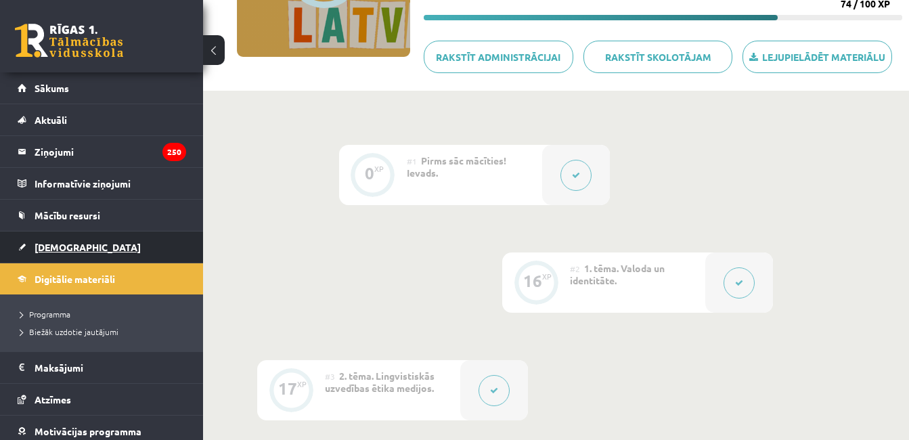
click at [53, 248] on span "[DEMOGRAPHIC_DATA]" at bounding box center [88, 247] width 106 height 12
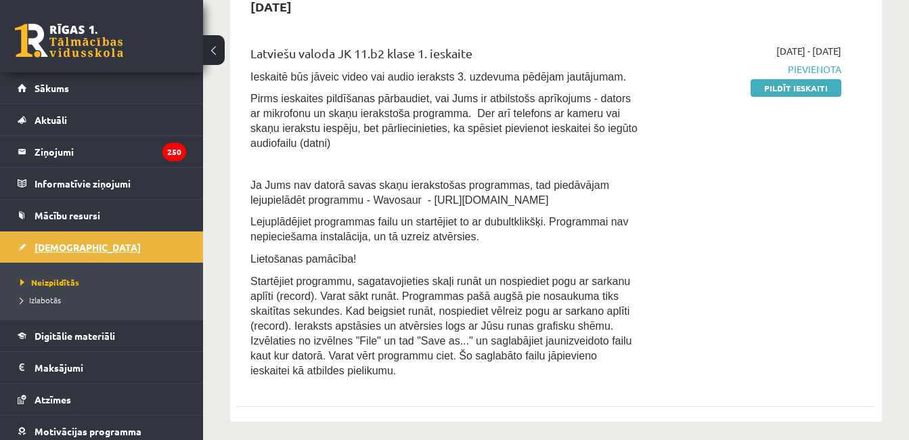
scroll to position [335, 0]
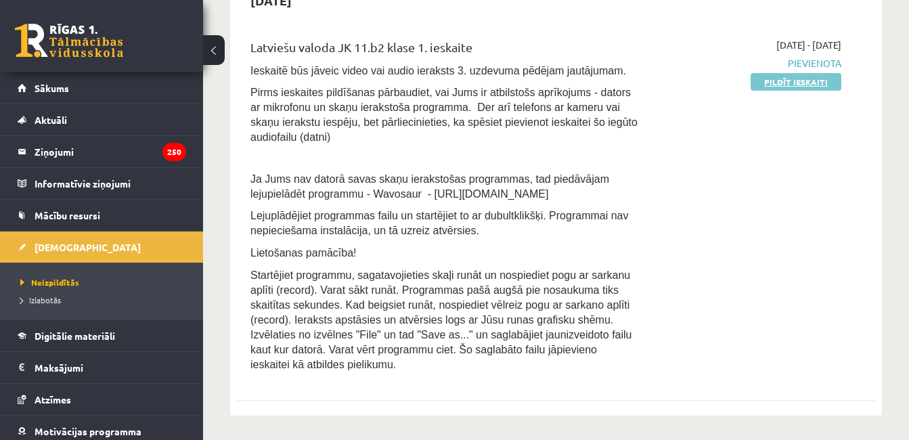
click at [813, 87] on link "Pildīt ieskaiti" at bounding box center [796, 82] width 91 height 18
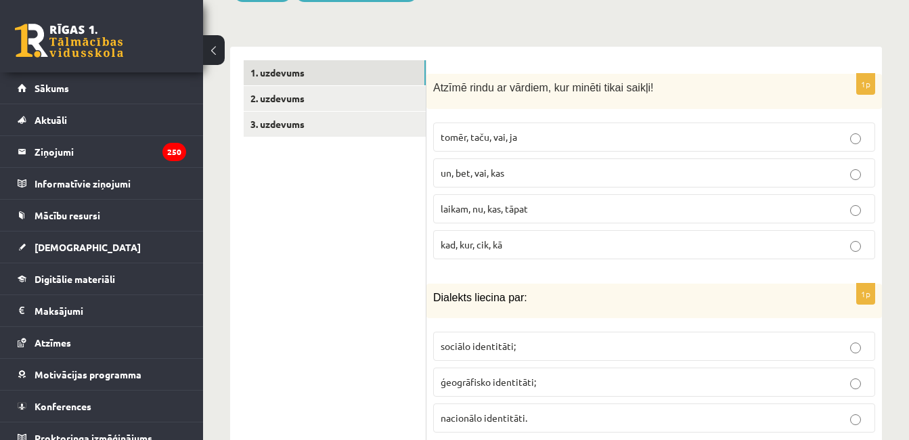
scroll to position [410, 0]
click at [788, 164] on p "un, bet, vai, kas" at bounding box center [654, 171] width 427 height 14
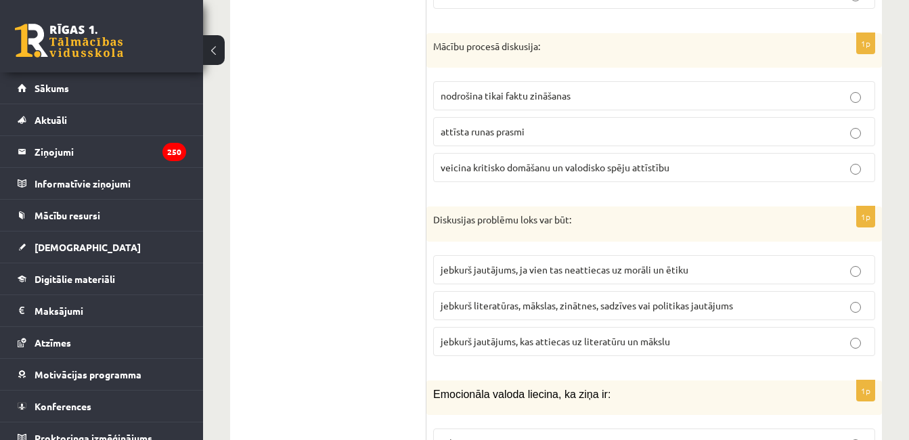
scroll to position [836, 0]
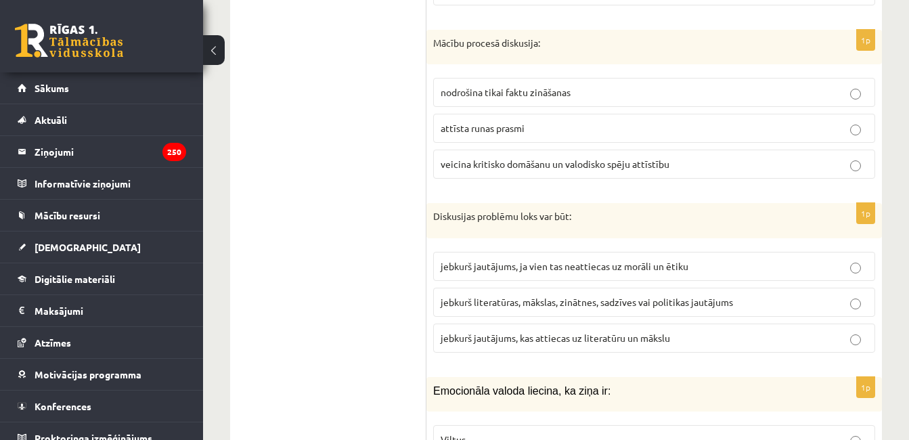
click at [816, 158] on label "veicina kritisko domāšanu un valodisko spēju attīstību" at bounding box center [654, 164] width 442 height 29
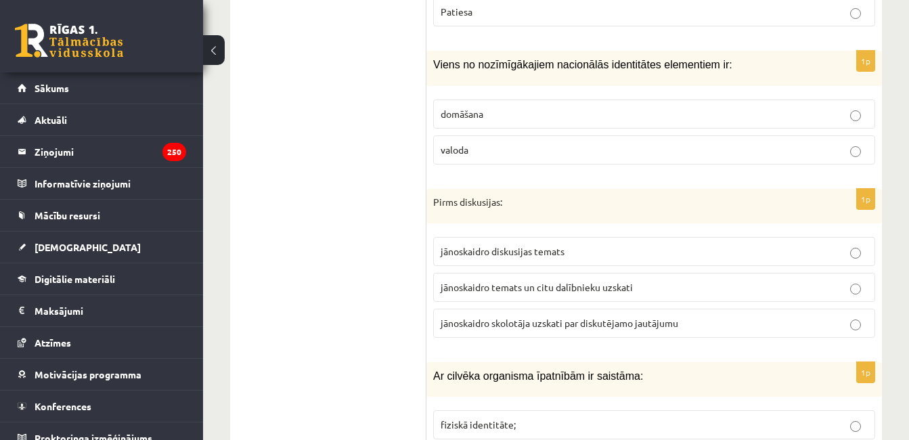
scroll to position [1303, 0]
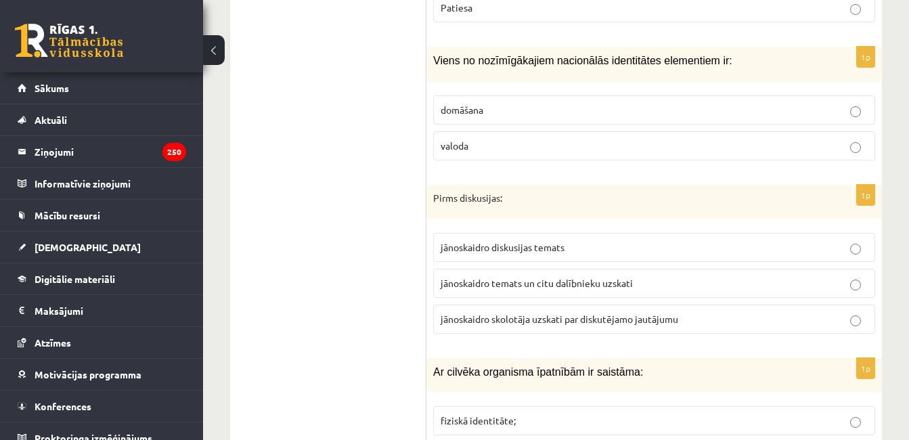
click at [870, 139] on label "valoda" at bounding box center [654, 145] width 442 height 29
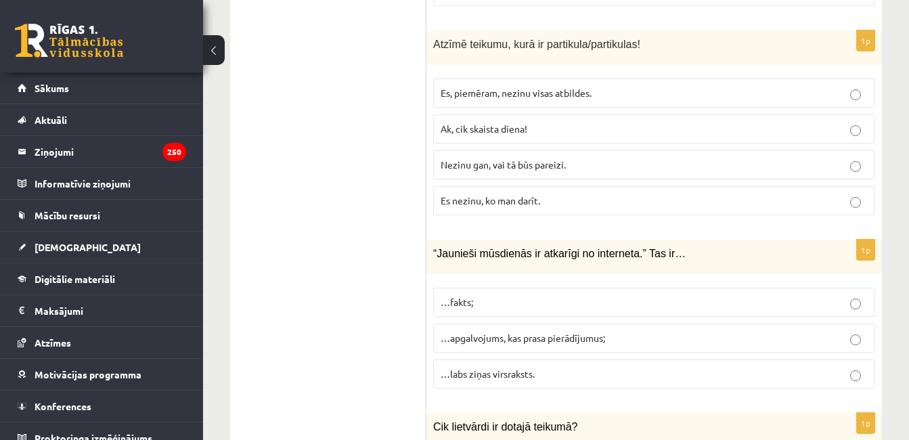
scroll to position [2398, 0]
click at [479, 158] on span "Nezinu gan, vai tā būs pareizi." at bounding box center [503, 164] width 125 height 12
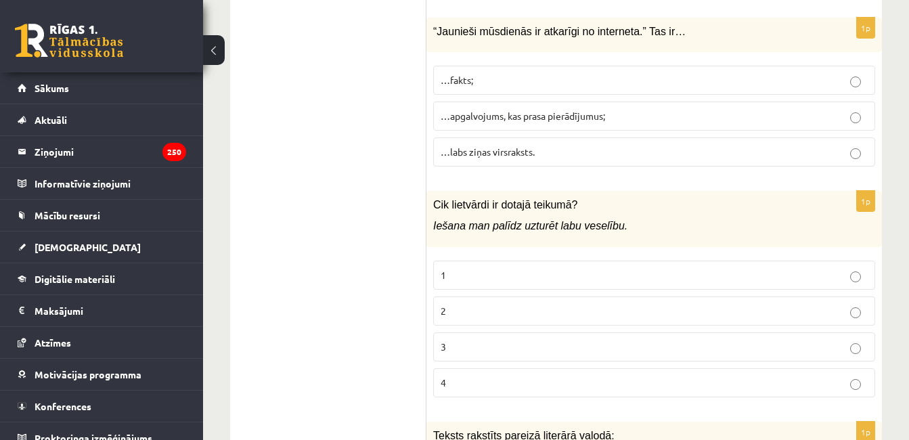
scroll to position [2622, 0]
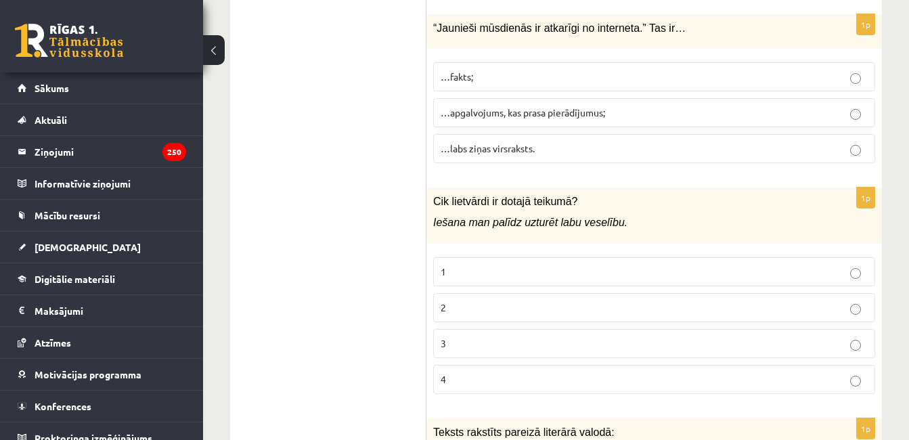
click at [485, 106] on span "…apgalvojums, kas prasa pierādījumus;" at bounding box center [523, 112] width 164 height 12
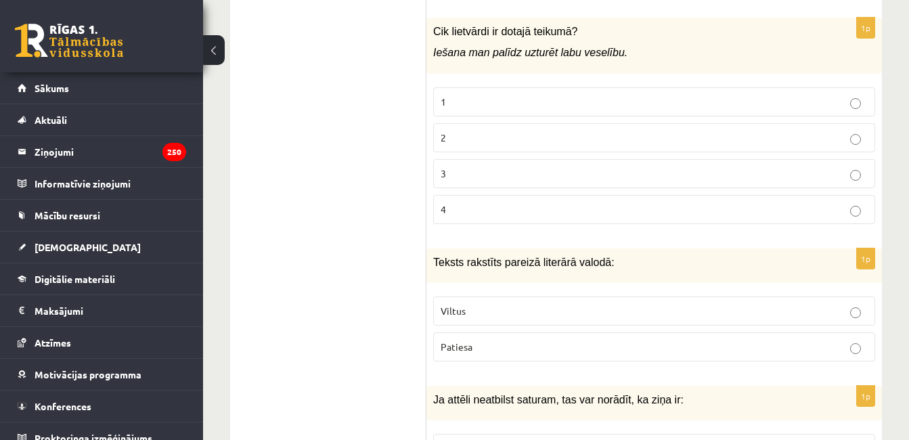
scroll to position [2793, 0]
click at [447, 130] on p "2" at bounding box center [654, 137] width 427 height 14
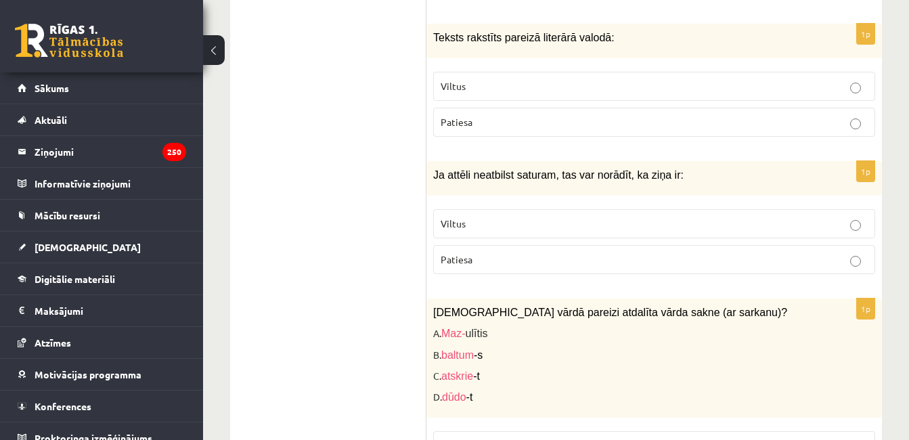
scroll to position [3020, 0]
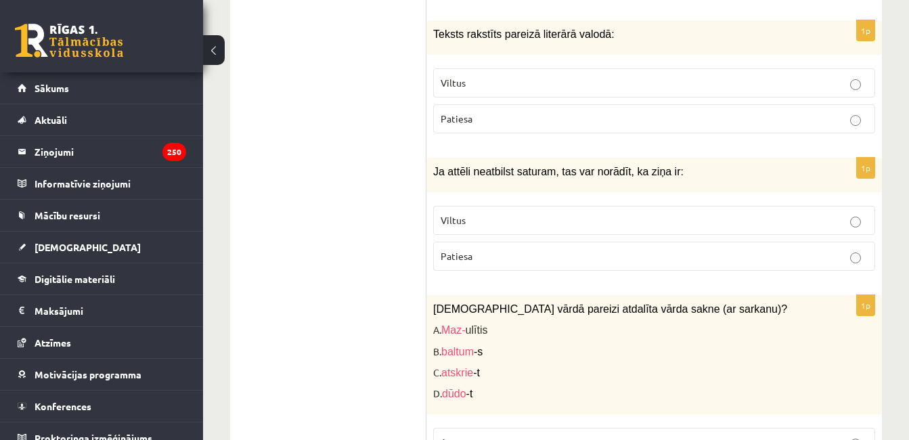
click at [448, 81] on label "Viltus" at bounding box center [654, 82] width 442 height 29
click at [458, 112] on label "Patiesa" at bounding box center [654, 118] width 442 height 29
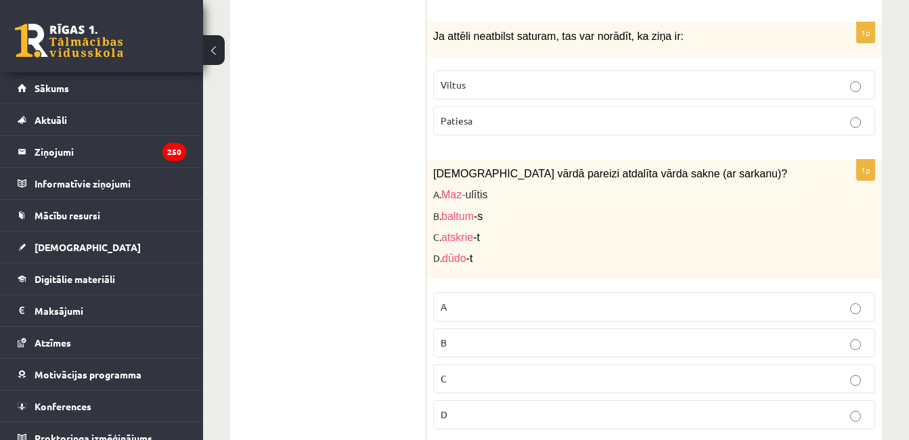
scroll to position [3158, 0]
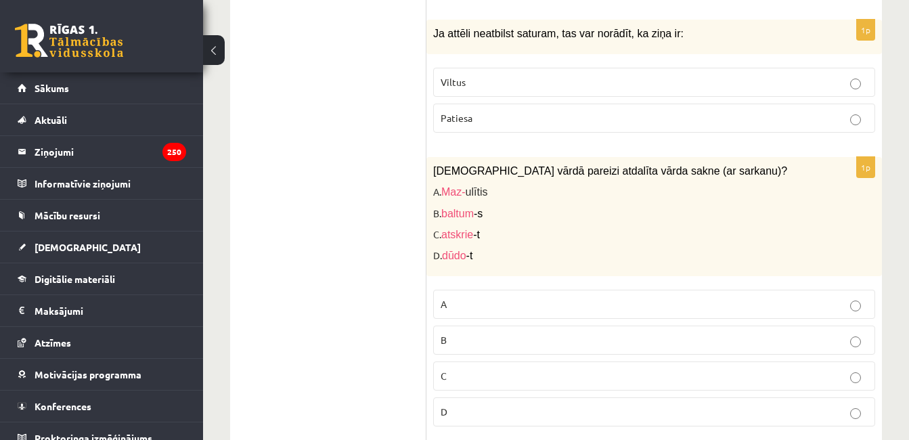
click at [484, 76] on label "Viltus" at bounding box center [654, 82] width 442 height 29
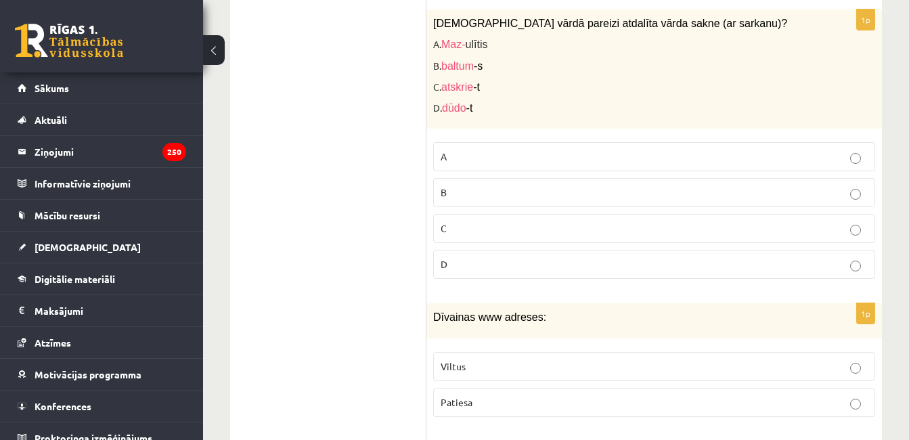
scroll to position [3308, 0]
click at [525, 148] on p "A" at bounding box center [654, 155] width 427 height 14
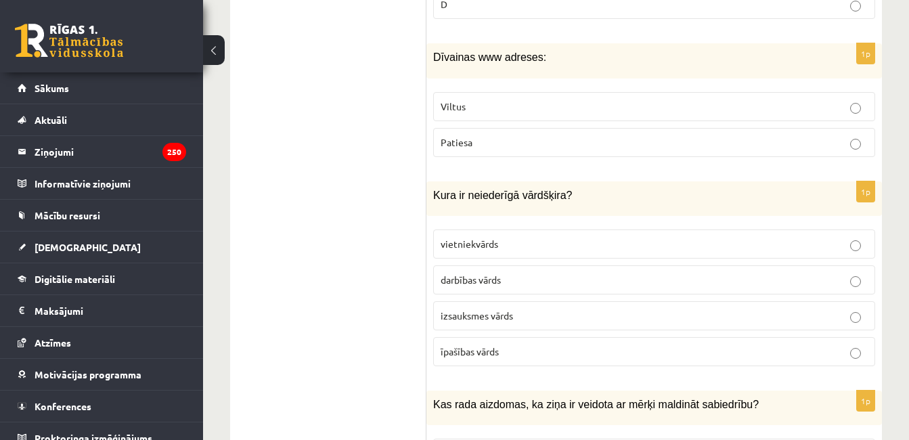
scroll to position [3566, 0]
click at [500, 99] on p "Viltus" at bounding box center [654, 106] width 427 height 14
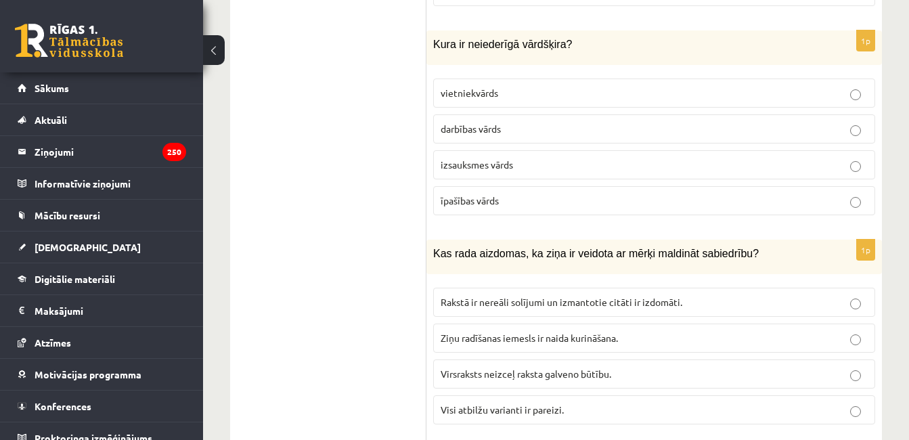
scroll to position [3719, 0]
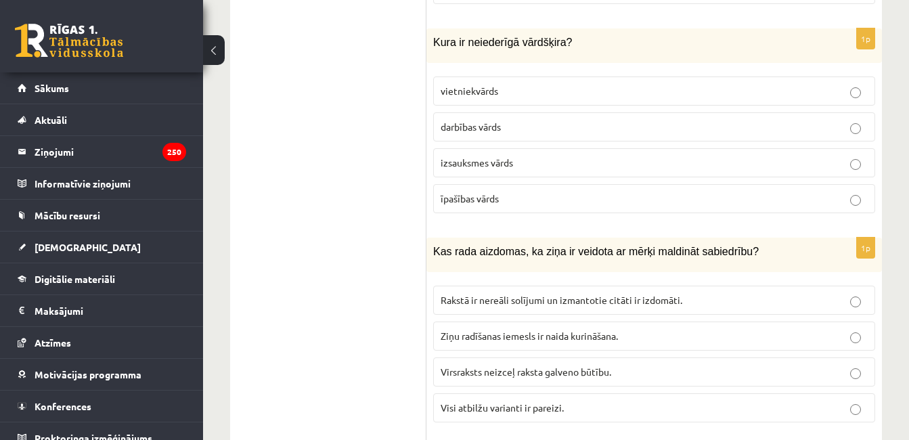
click at [507, 156] on label "izsauksmes vārds" at bounding box center [654, 162] width 442 height 29
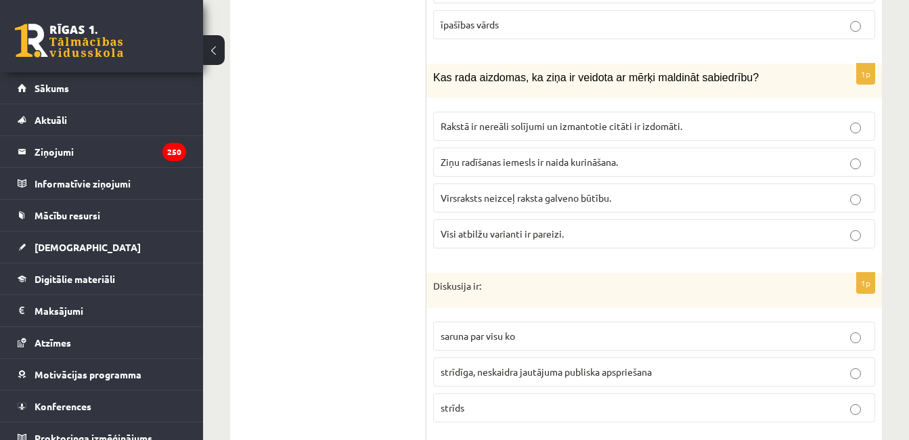
scroll to position [3894, 0]
click at [552, 118] on span "Rakstā ir nereāli solījumi un izmantotie citāti ir izdomāti." at bounding box center [562, 124] width 242 height 12
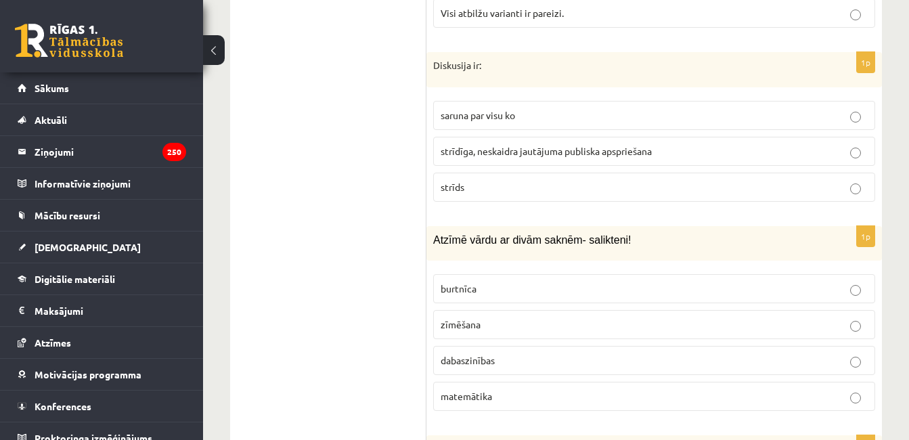
scroll to position [4129, 0]
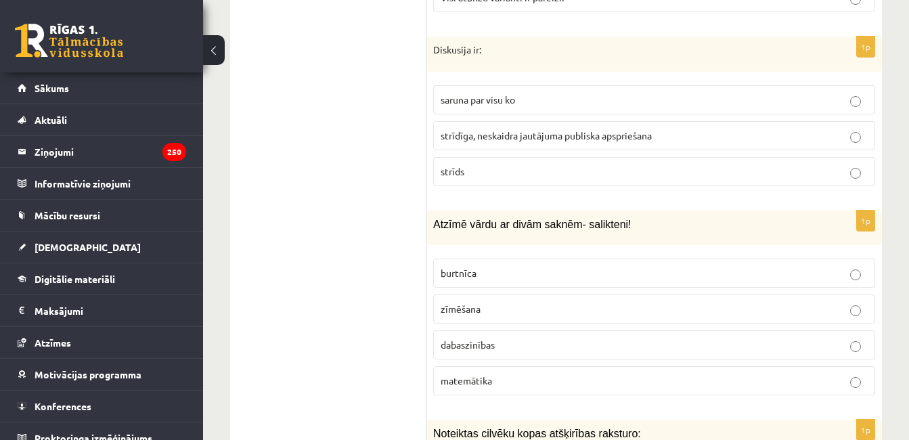
click at [545, 129] on span "strīdīga, neskaidra jautājuma publiska apspriešana" at bounding box center [546, 135] width 211 height 12
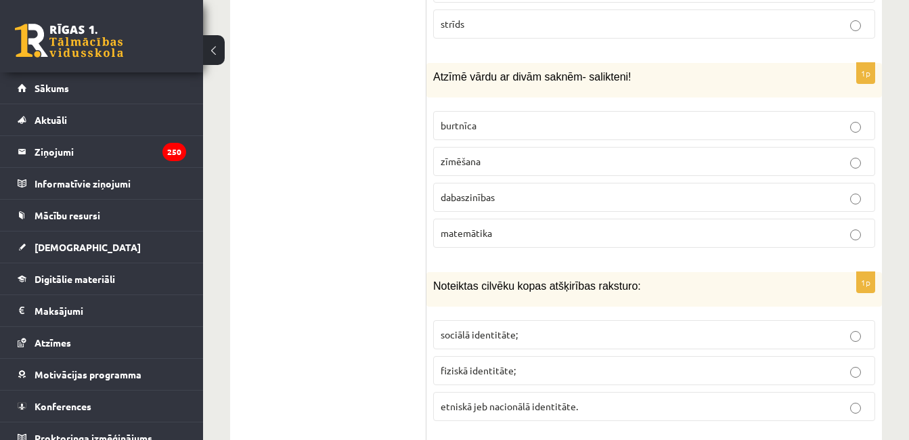
scroll to position [4279, 0]
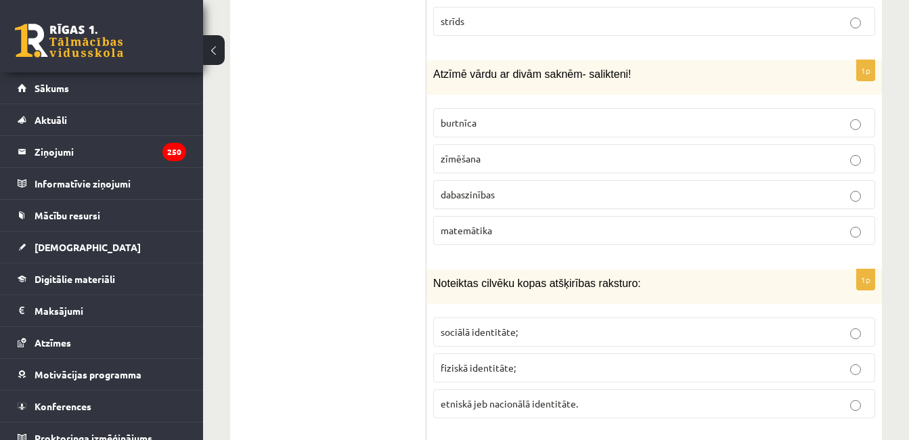
click at [740, 180] on label "dabaszinības" at bounding box center [654, 194] width 442 height 29
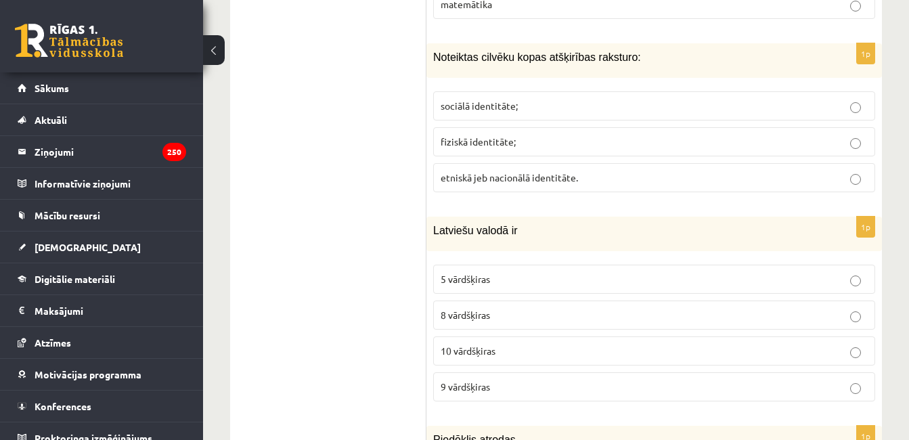
scroll to position [4509, 0]
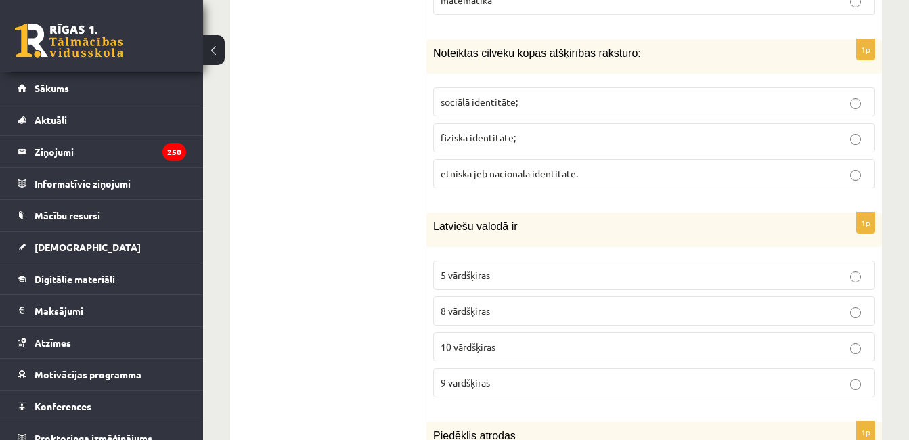
click at [827, 95] on p "sociālā identitāte;" at bounding box center [654, 102] width 427 height 14
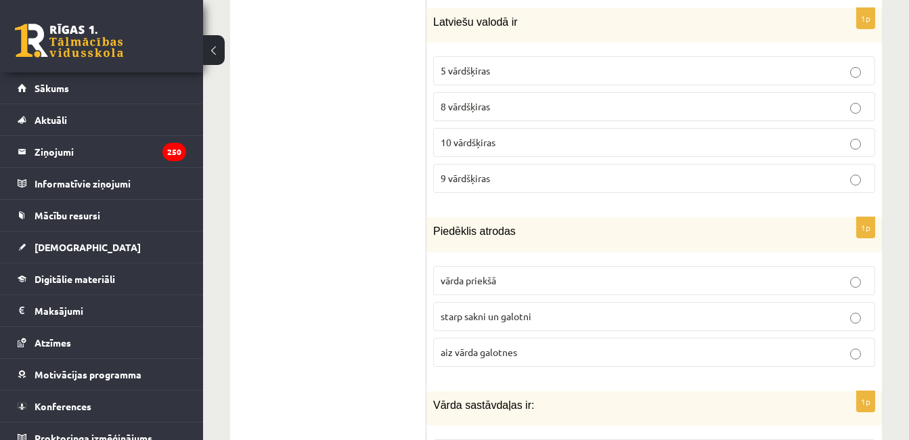
scroll to position [4718, 0]
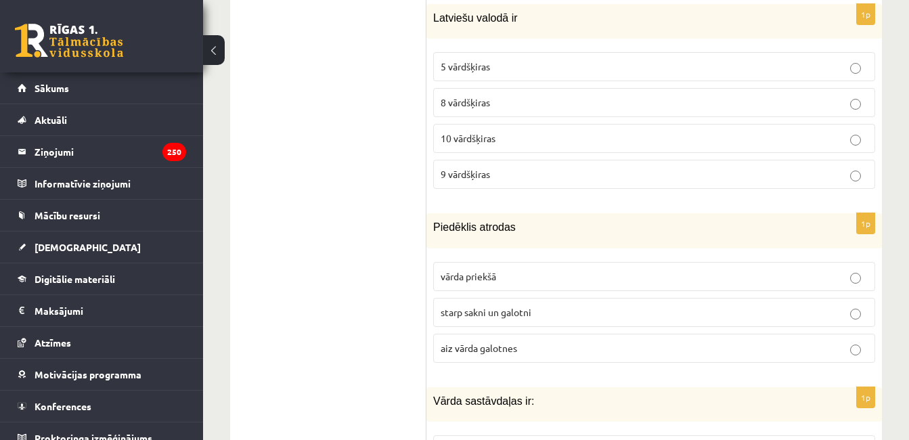
click at [771, 131] on p "10 vārdšķiras" at bounding box center [654, 138] width 427 height 14
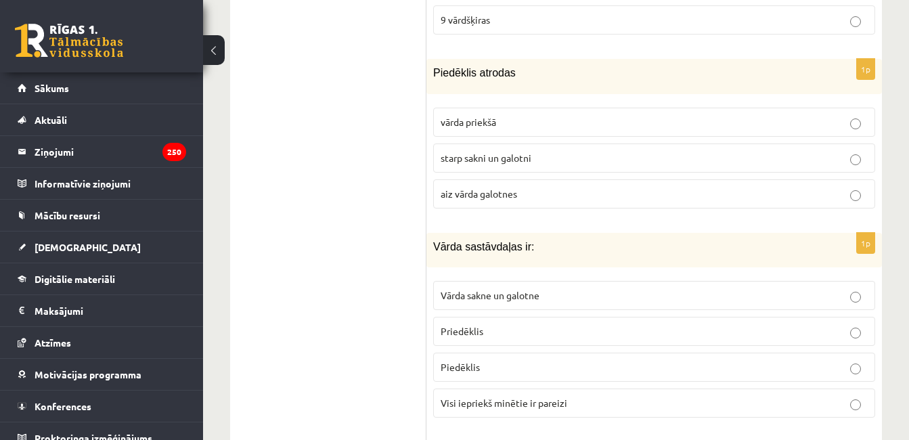
scroll to position [4886, 0]
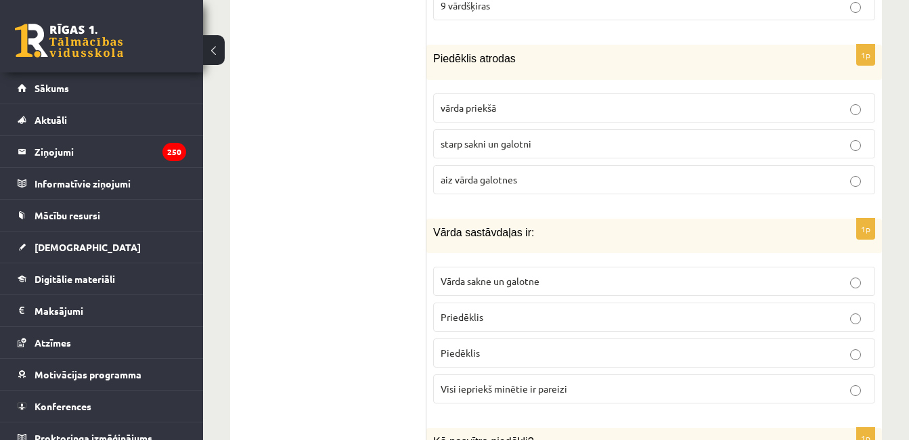
click at [736, 137] on p "starp sakni un galotni" at bounding box center [654, 144] width 427 height 14
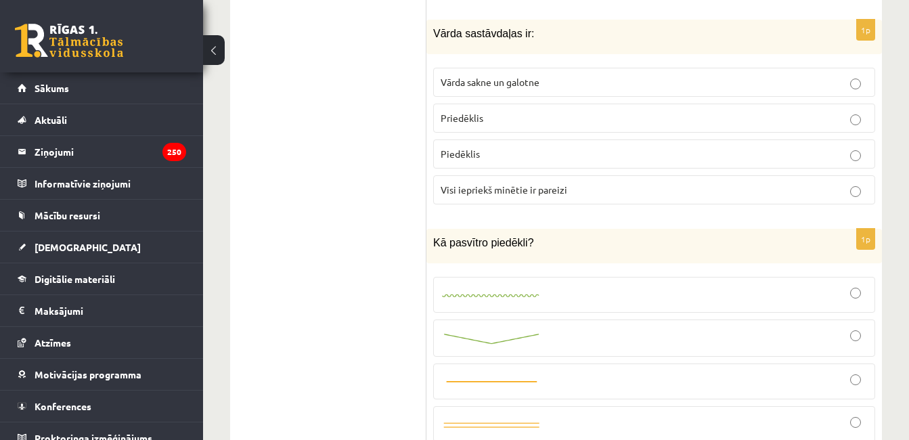
scroll to position [5088, 0]
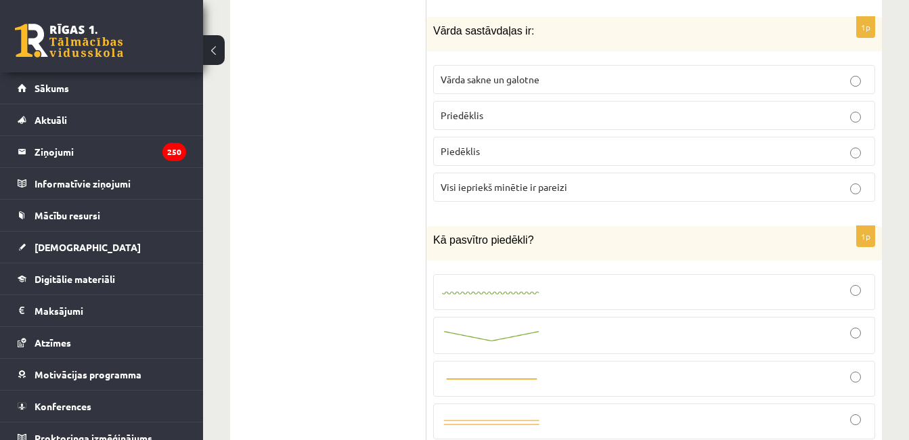
click at [719, 185] on label "Visi iepriekš minētie ir pareizi" at bounding box center [654, 187] width 442 height 29
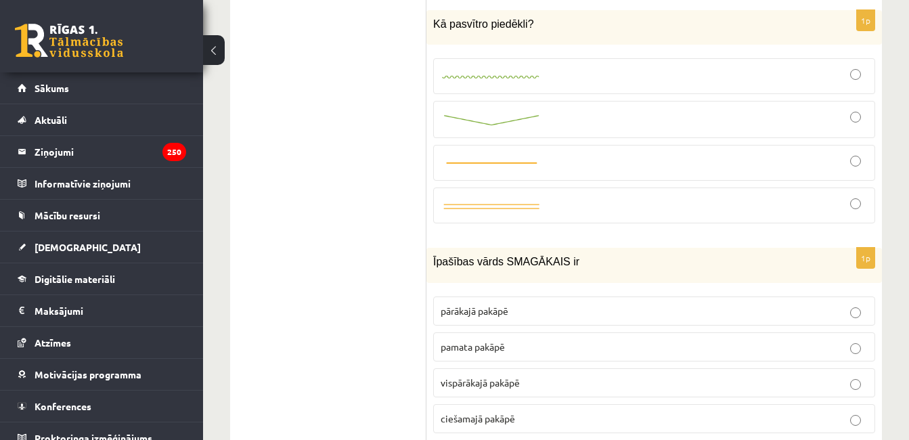
scroll to position [5304, 0]
click at [843, 65] on div at bounding box center [654, 75] width 427 height 21
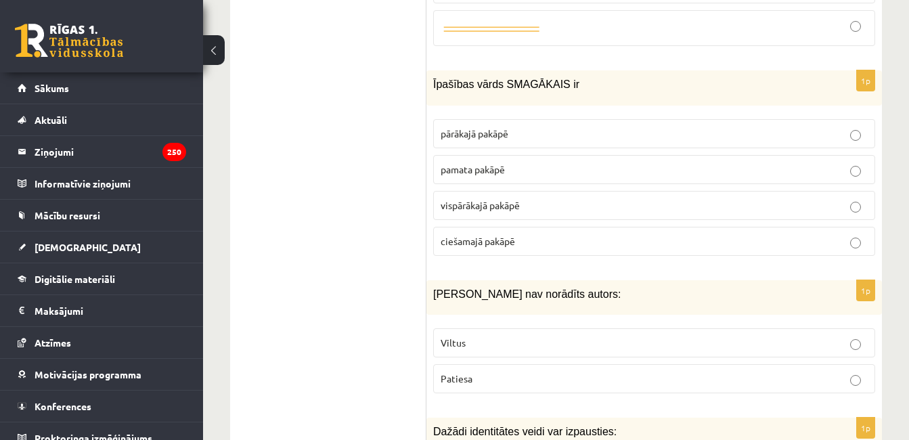
scroll to position [5482, 0]
click at [759, 125] on p "pārākajā pakāpē" at bounding box center [654, 132] width 427 height 14
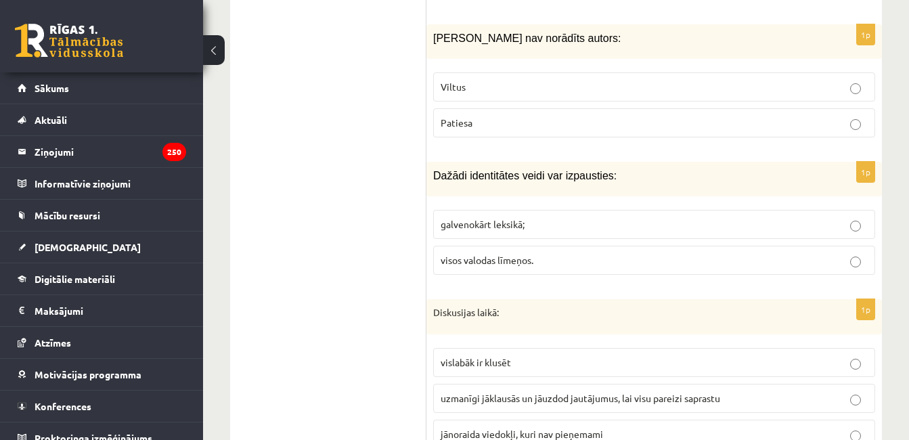
scroll to position [5742, 0]
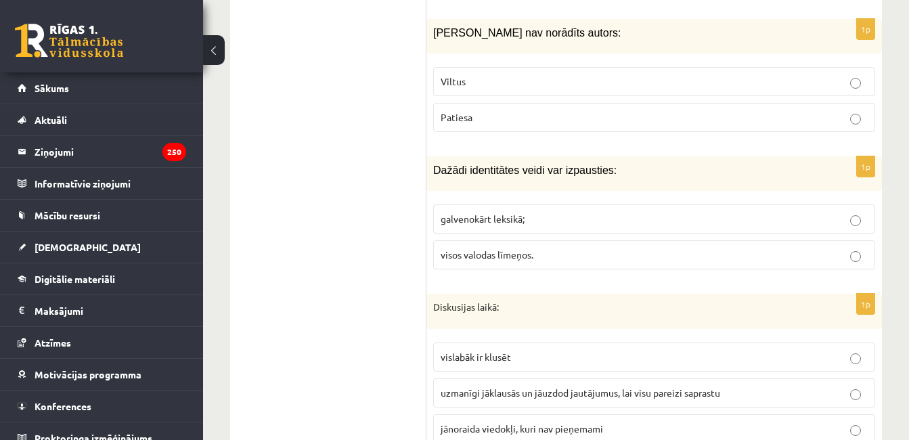
click at [796, 110] on p "Patiesa" at bounding box center [654, 117] width 427 height 14
click at [843, 74] on label "Viltus" at bounding box center [654, 81] width 442 height 29
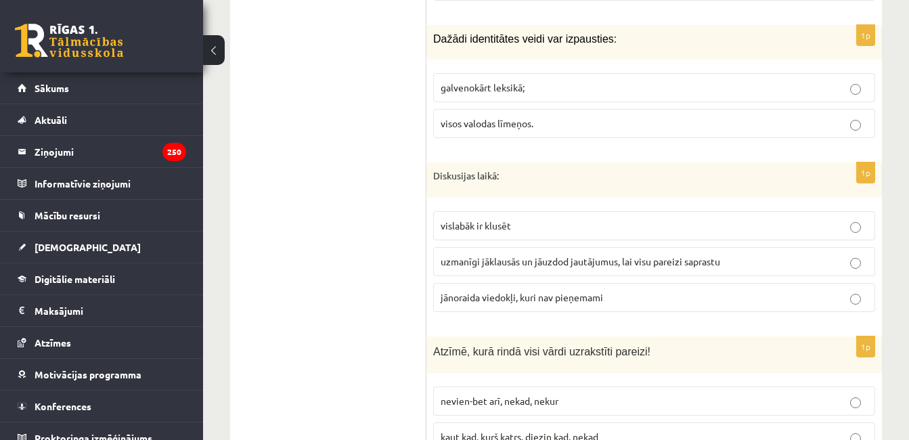
scroll to position [5876, 0]
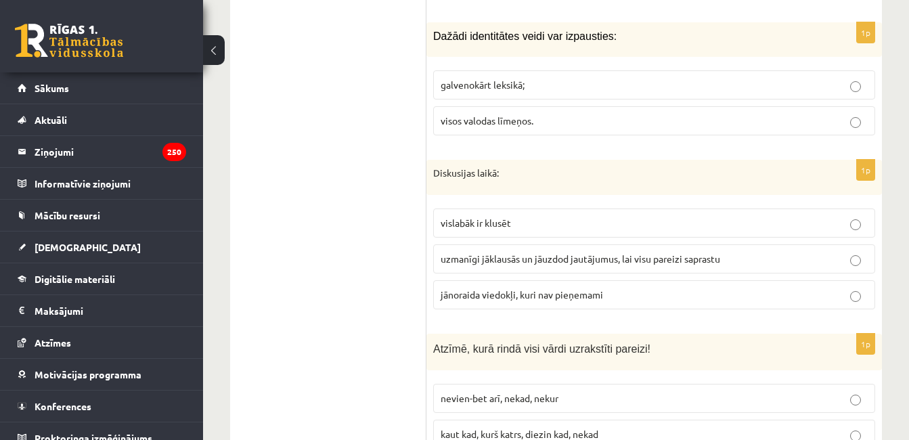
click at [759, 116] on label "visos valodas līmeņos." at bounding box center [654, 120] width 442 height 29
click at [702, 208] on label "vislabāk ir klusēt" at bounding box center [654, 222] width 442 height 29
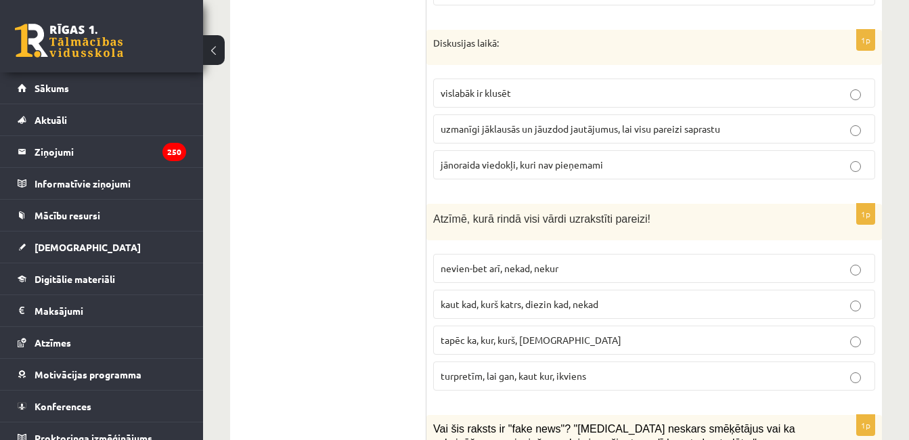
scroll to position [6007, 0]
click at [745, 125] on label "uzmanīgi jāklausās un jāuzdod jautājumus, lai visu pareizi saprastu" at bounding box center [654, 128] width 442 height 29
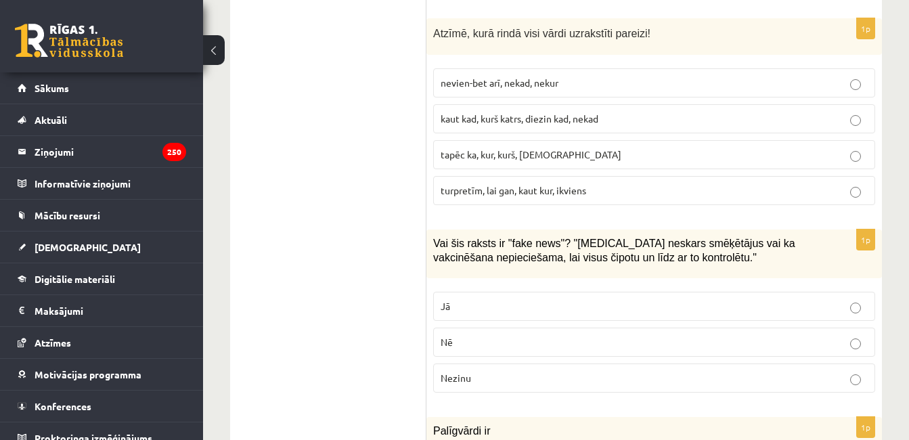
scroll to position [6189, 0]
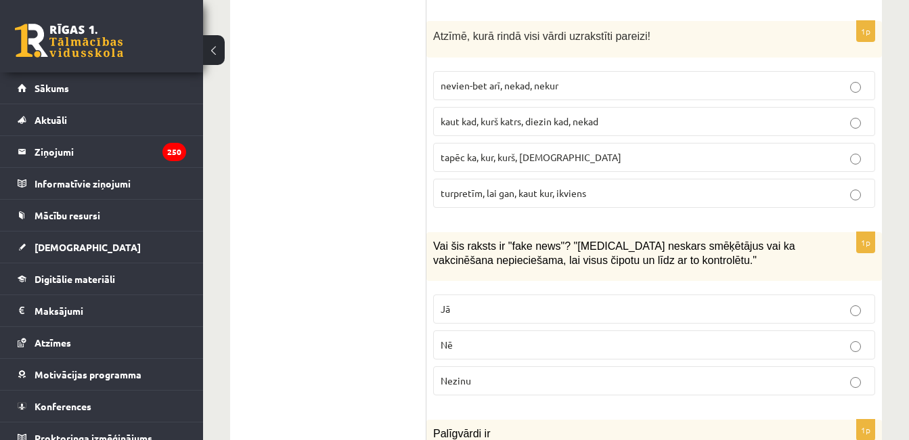
click at [715, 186] on p "turpretīm, lai gan, kaut kur, ikviens" at bounding box center [654, 193] width 427 height 14
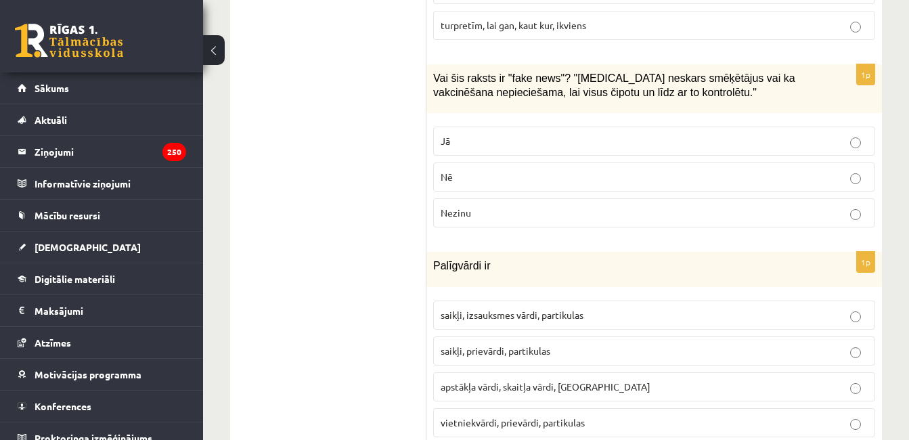
scroll to position [6358, 0]
click at [725, 169] on p "Nē" at bounding box center [654, 176] width 427 height 14
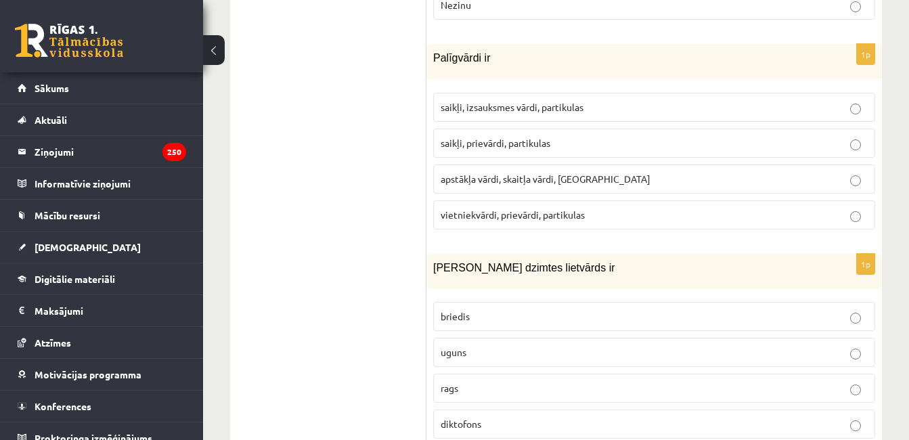
scroll to position [6571, 0]
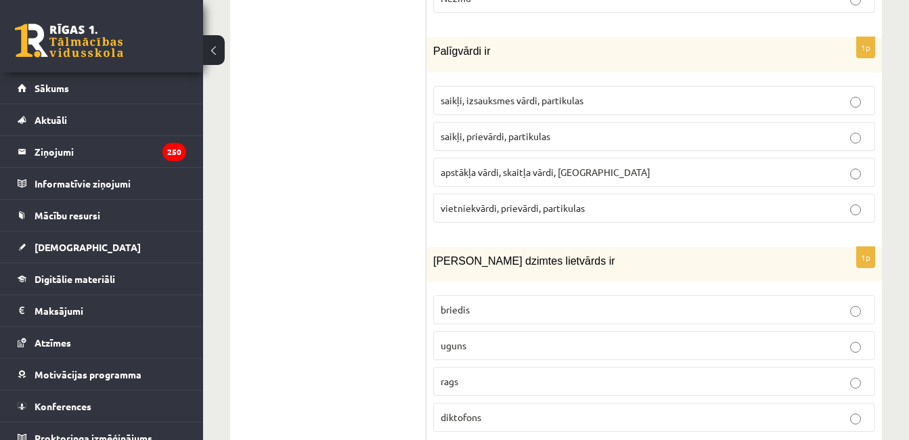
click at [790, 93] on p "saikļi, izsauksmes vārdi, partikulas" at bounding box center [654, 100] width 427 height 14
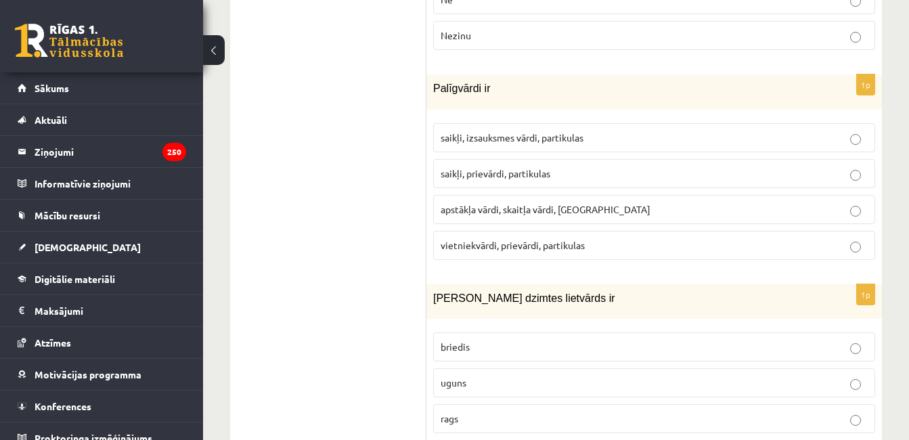
scroll to position [6599, 0]
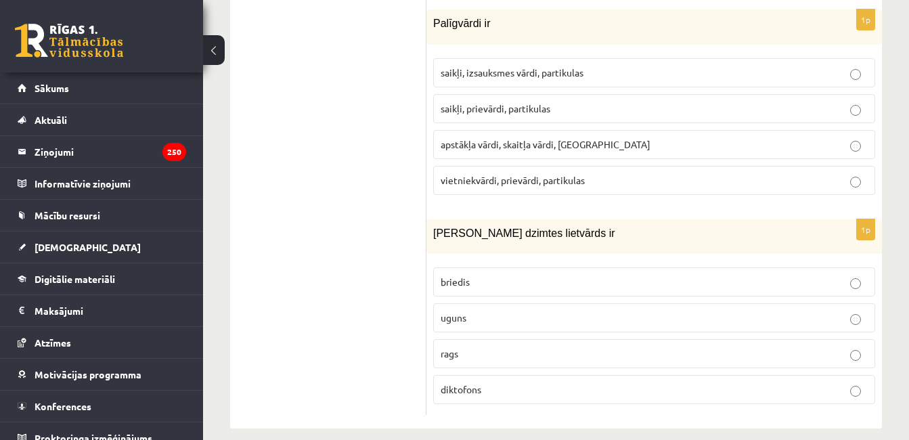
click at [771, 311] on p "uguns" at bounding box center [654, 318] width 427 height 14
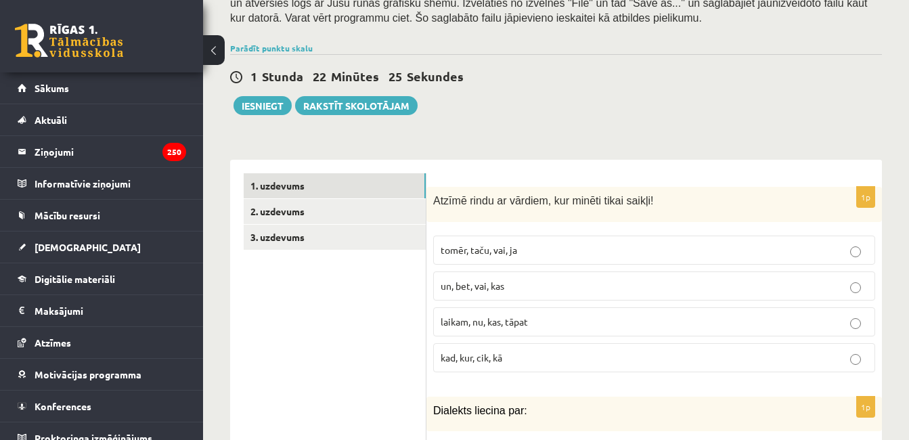
scroll to position [296, 0]
click at [355, 198] on link "2. uzdevums" at bounding box center [335, 210] width 182 height 25
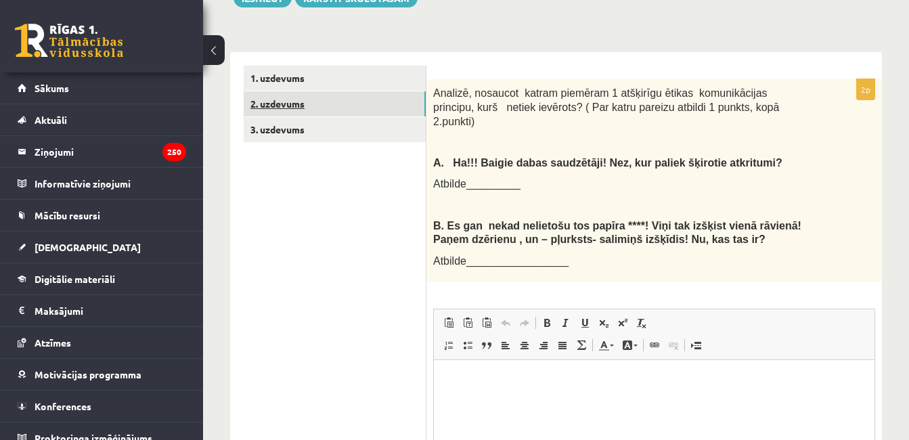
scroll to position [404, 0]
click at [358, 119] on link "3. uzdevums" at bounding box center [335, 128] width 182 height 25
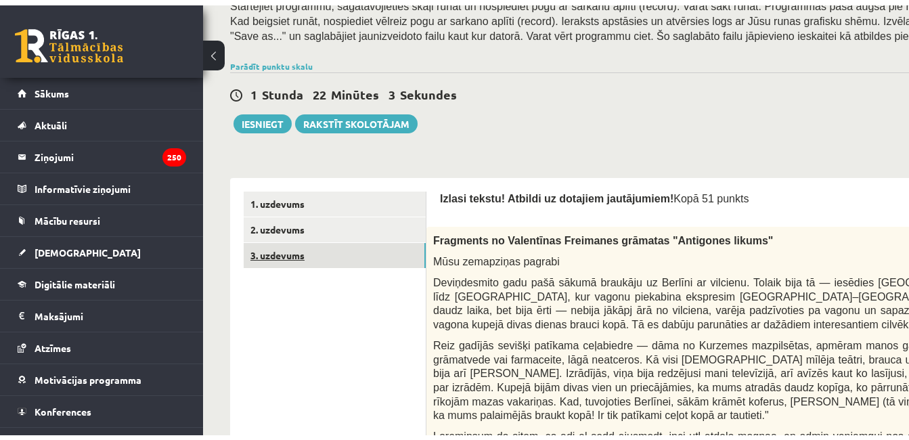
scroll to position [260, 0]
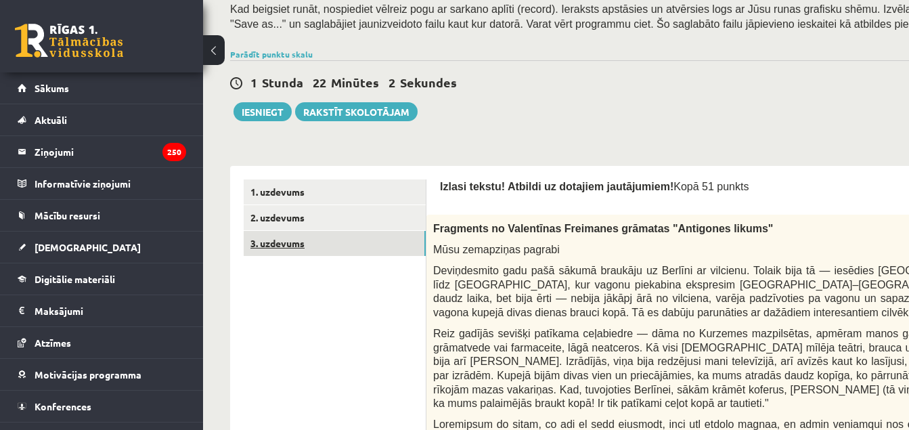
click at [361, 233] on link "3. uzdevums" at bounding box center [335, 243] width 182 height 25
click at [377, 221] on link "2. uzdevums" at bounding box center [335, 217] width 182 height 25
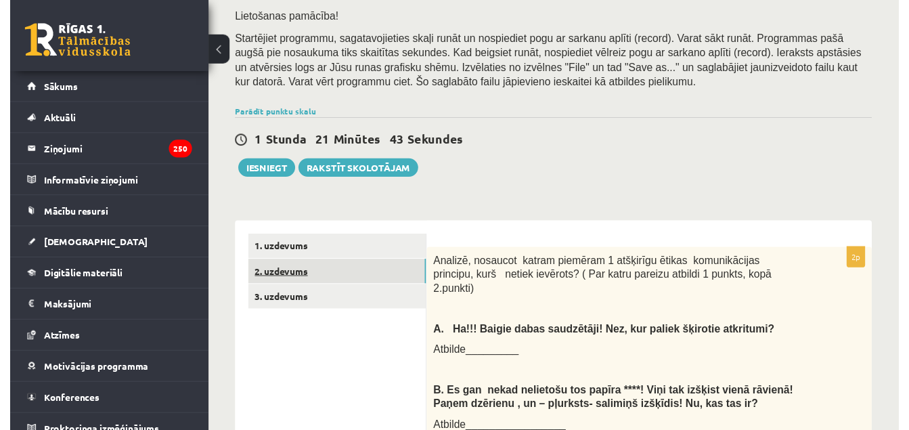
scroll to position [233, 0]
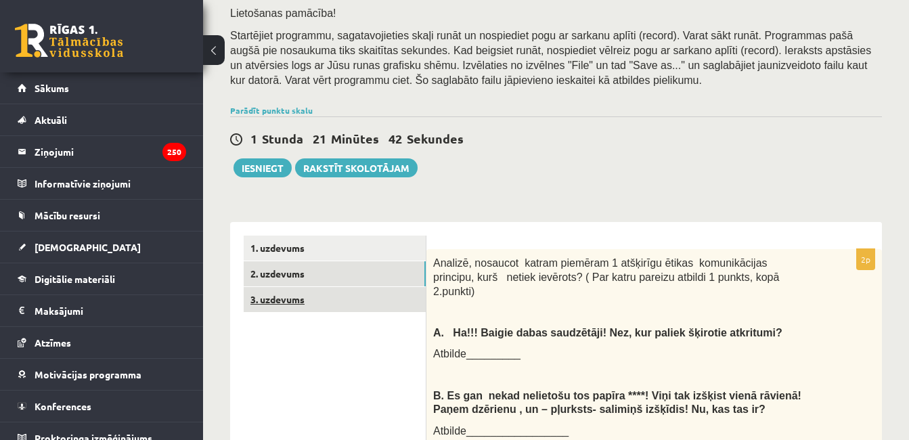
click at [329, 287] on link "3. uzdevums" at bounding box center [335, 299] width 182 height 25
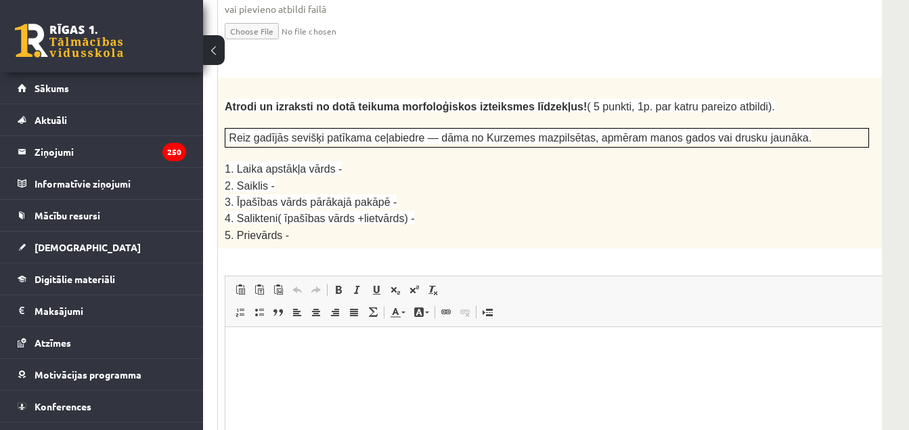
scroll to position [1806, 203]
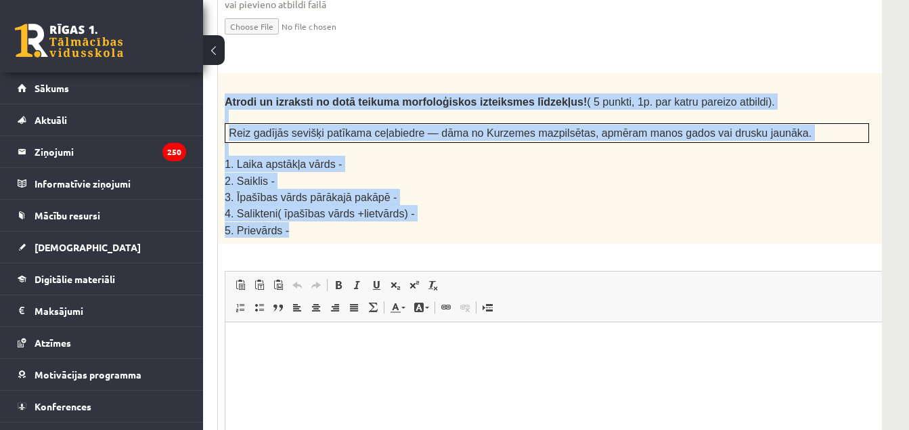
drag, startPoint x: 225, startPoint y: 59, endPoint x: 361, endPoint y: 189, distance: 188.1
click at [361, 189] on div "Atrodi un izraksti no dotā teikuma morfoloģiskos izteiksmes līdzekļus! ( 5 punk…" at bounding box center [580, 158] width 725 height 171
copy div "Atrodi un izraksti no dotā teikuma morfoloģiskos izteiksmes līdzekļus! ( 5 punk…"
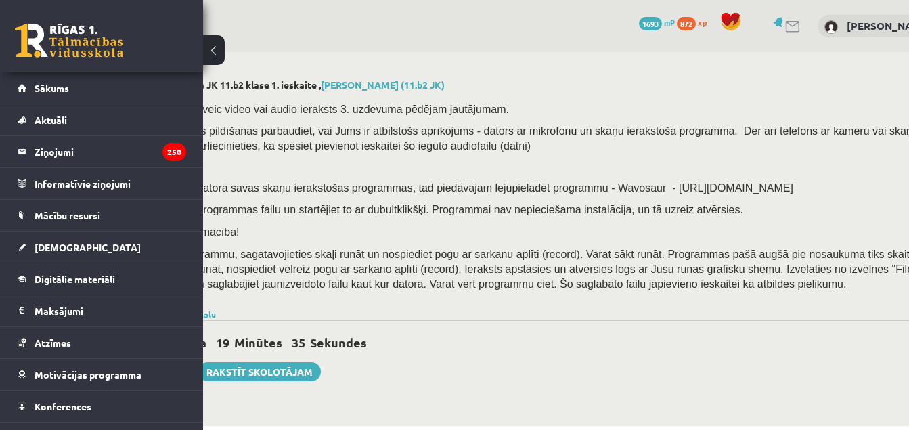
scroll to position [0, 0]
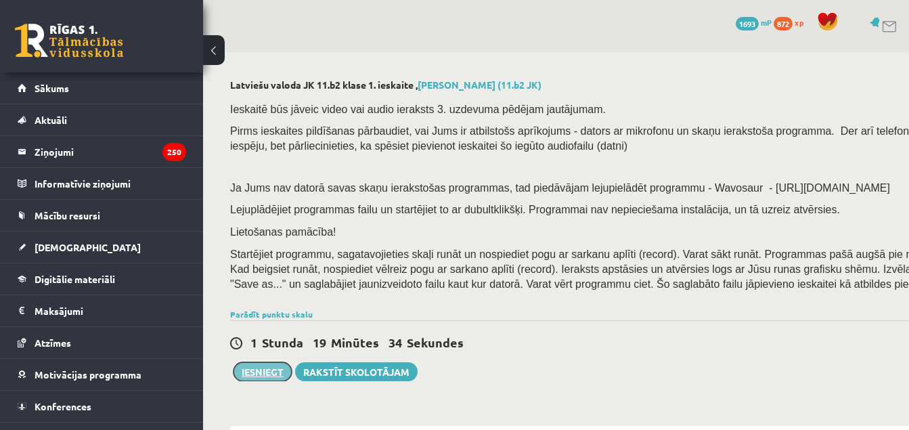
click at [263, 378] on button "Iesniegt" at bounding box center [262, 371] width 58 height 19
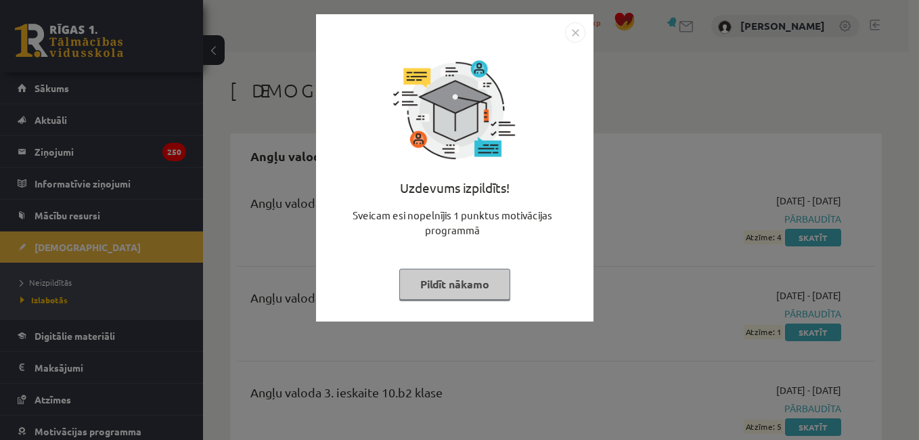
click at [455, 273] on button "Pildīt nākamo" at bounding box center [454, 284] width 111 height 31
